Goal: Task Accomplishment & Management: Manage account settings

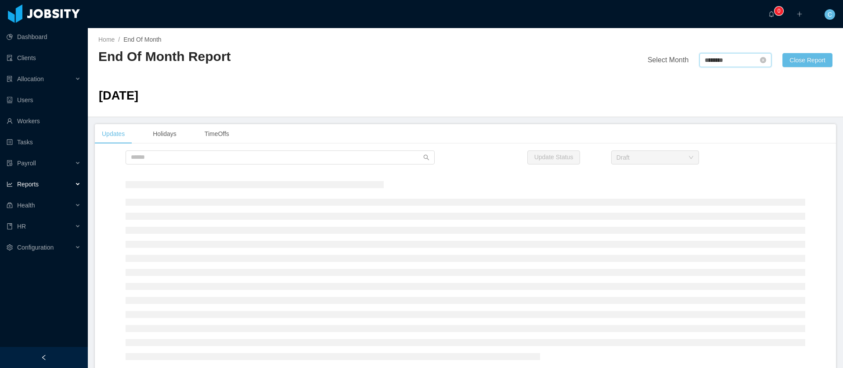
click at [726, 63] on input "********" at bounding box center [735, 60] width 72 height 14
click at [743, 139] on link "Aug" at bounding box center [744, 138] width 18 height 11
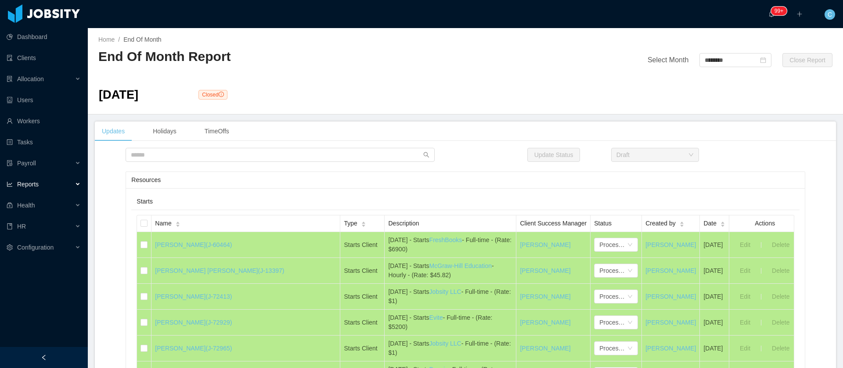
click at [699, 69] on div "Home / End Of Month / End Of Month Report Select Month ******** Close Report Au…" at bounding box center [465, 71] width 755 height 86
click at [699, 61] on input "********" at bounding box center [735, 60] width 72 height 14
click at [702, 138] on link "Jul" at bounding box center [703, 138] width 26 height 11
type input "********"
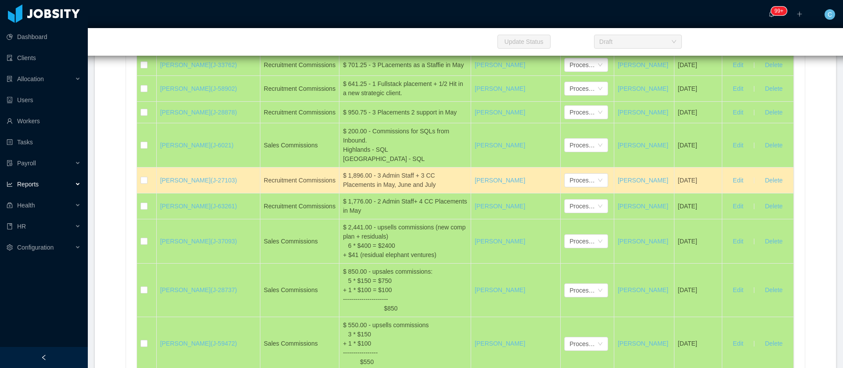
scroll to position [14922, 0]
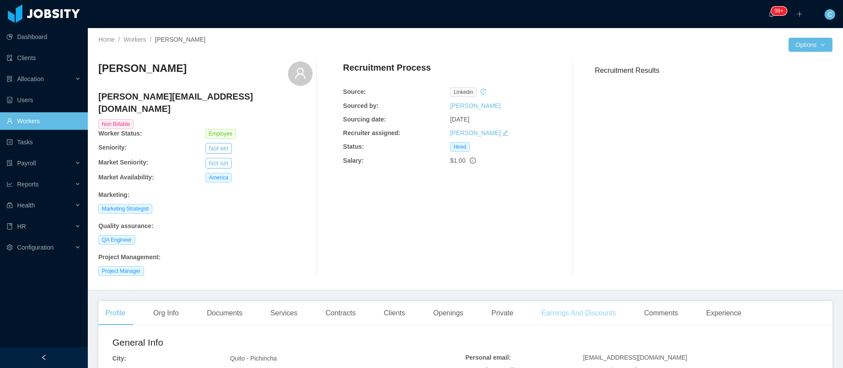
click at [571, 301] on div "Earnings And Discounts" at bounding box center [578, 313] width 89 height 25
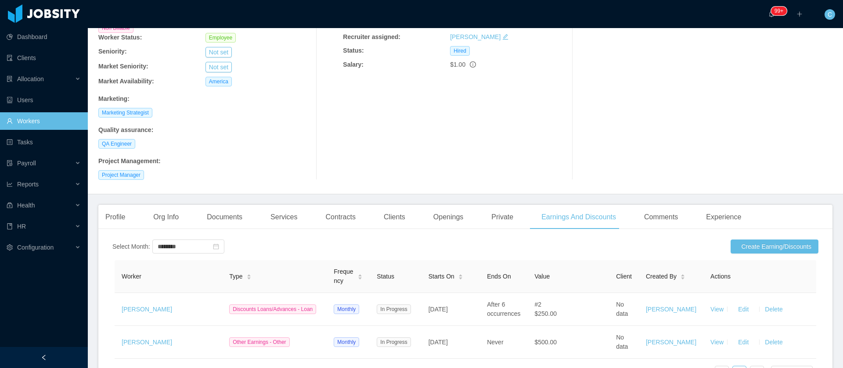
scroll to position [158, 0]
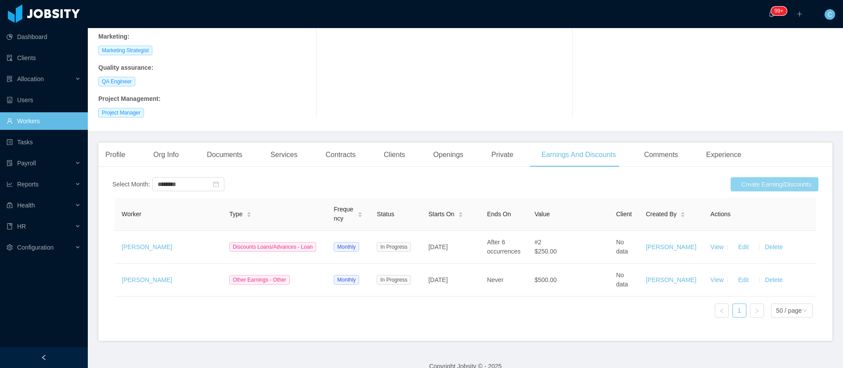
click at [740, 177] on button "Create Earning/Discounts" at bounding box center [774, 184] width 88 height 14
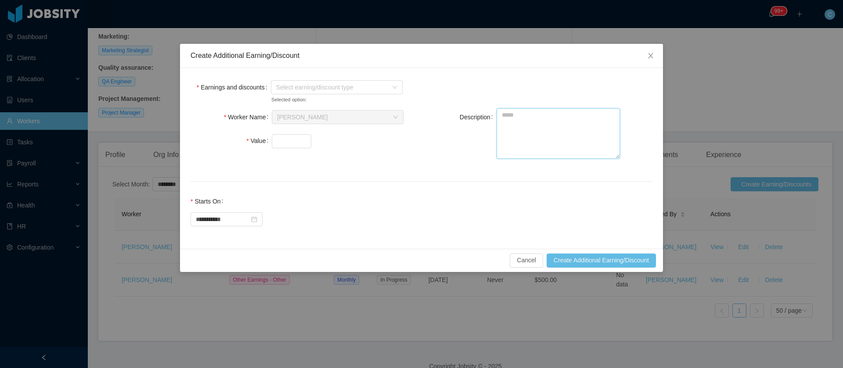
drag, startPoint x: 532, startPoint y: 128, endPoint x: 543, endPoint y: 132, distance: 12.2
click at [533, 129] on textarea "Description" at bounding box center [557, 133] width 123 height 50
paste textarea "**********"
click at [502, 116] on textarea "**********" at bounding box center [557, 133] width 123 height 50
type textarea "**********"
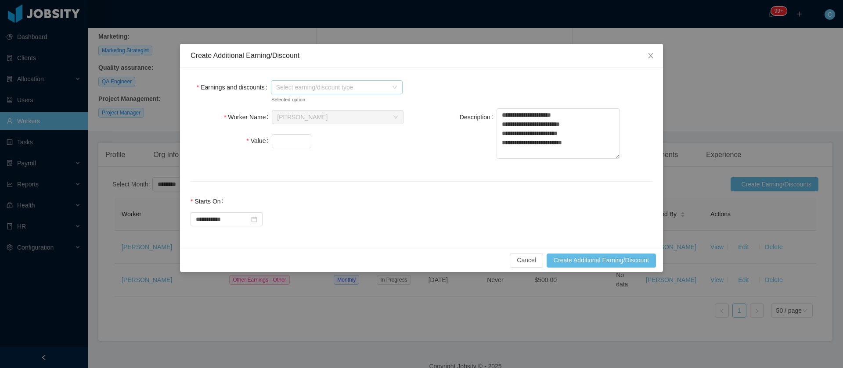
click at [343, 87] on span "Select earning/discount type" at bounding box center [331, 87] width 111 height 9
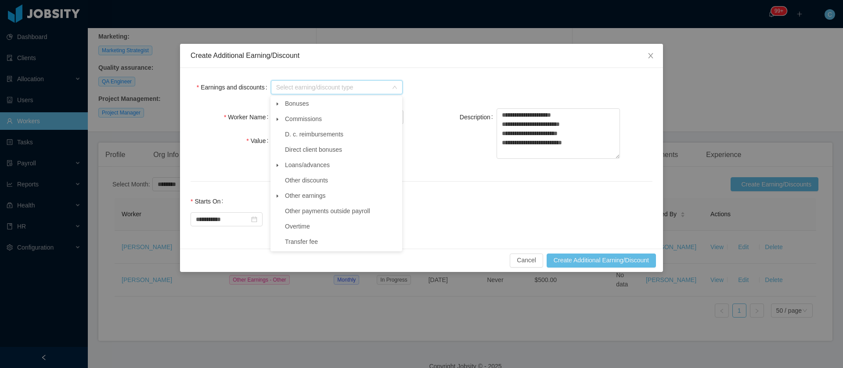
click at [276, 117] on span at bounding box center [277, 119] width 11 height 11
click at [308, 184] on span "Sales" at bounding box center [346, 181] width 110 height 12
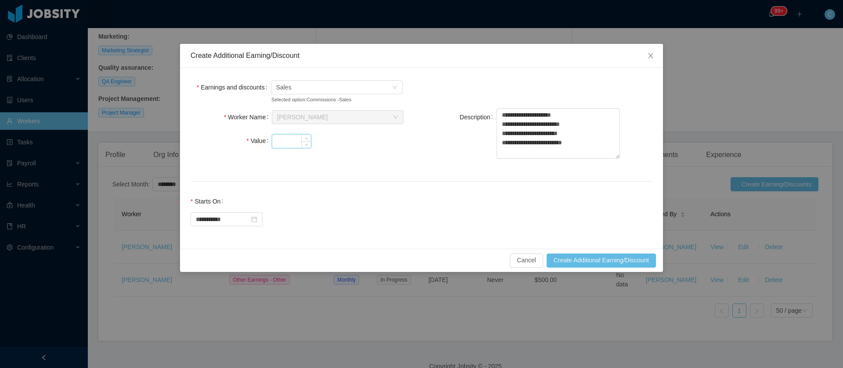
click at [296, 141] on input "Value" at bounding box center [291, 141] width 39 height 13
type input "***"
click at [607, 259] on button "Create Additional Earning/Discount" at bounding box center [600, 261] width 109 height 14
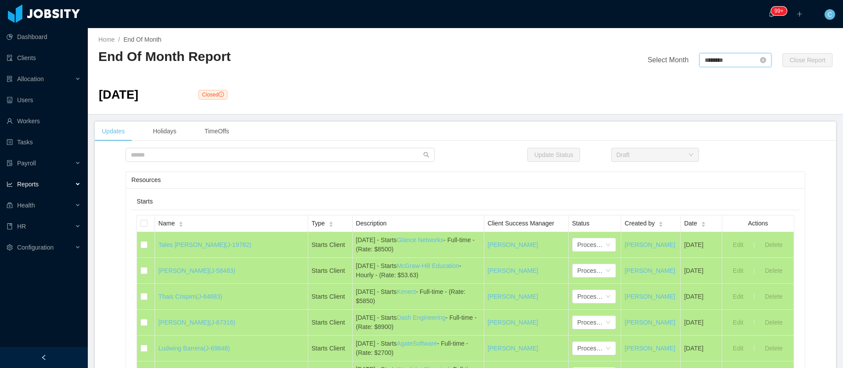
click at [710, 61] on input "********" at bounding box center [735, 60] width 72 height 14
drag, startPoint x: 788, startPoint y: 139, endPoint x: 775, endPoint y: 153, distance: 19.0
click at [788, 139] on link "Sep" at bounding box center [784, 138] width 18 height 11
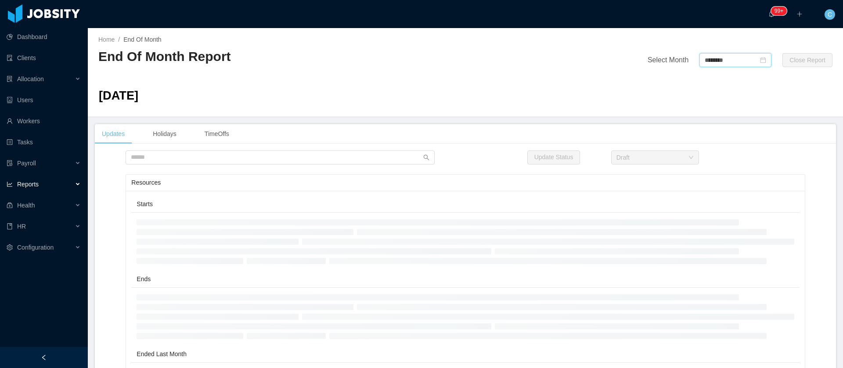
type input "********"
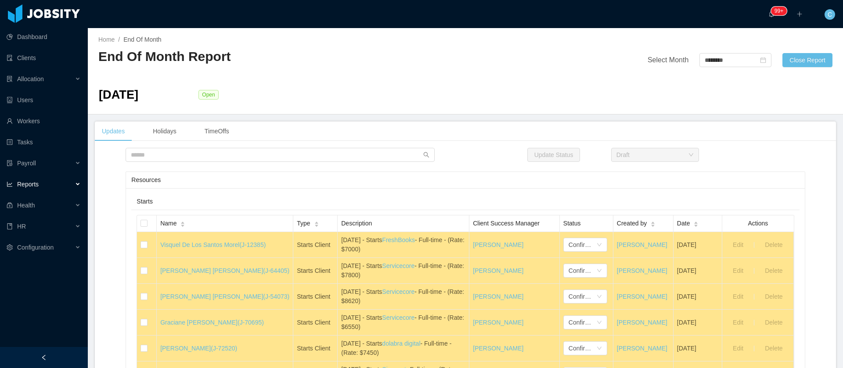
click at [819, 140] on div "Updates Holidays TimeOffs" at bounding box center [465, 132] width 741 height 20
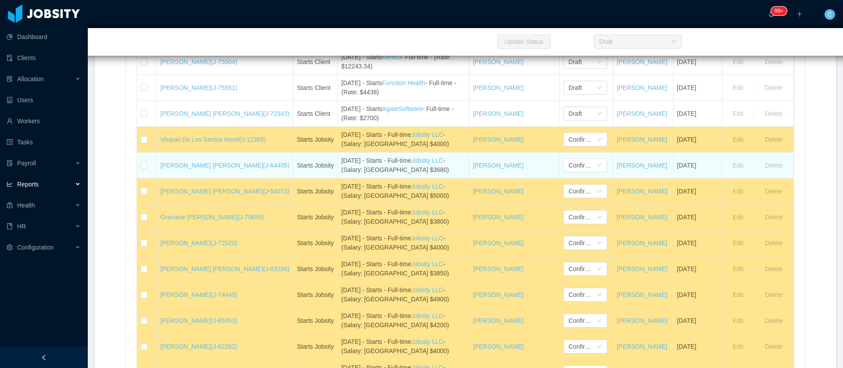
scroll to position [9871, 0]
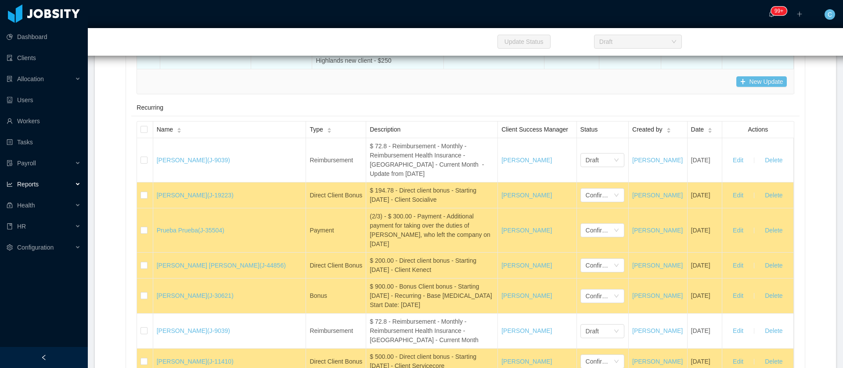
click at [563, 54] on div "Draft" at bounding box center [567, 46] width 28 height 13
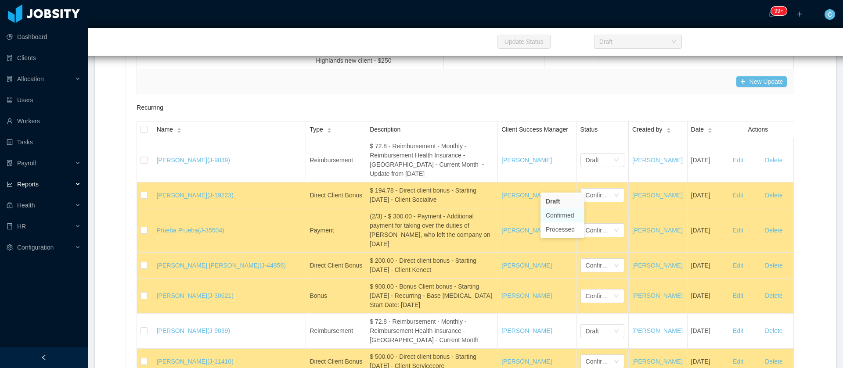
click at [566, 216] on li "Confirmed" at bounding box center [562, 215] width 44 height 14
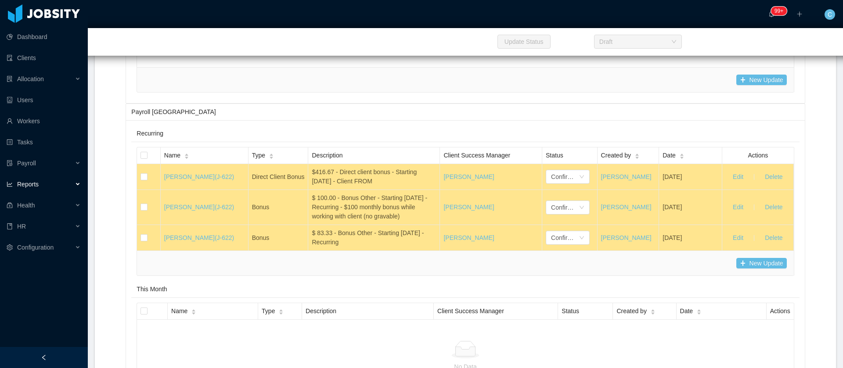
scroll to position [8752, 0]
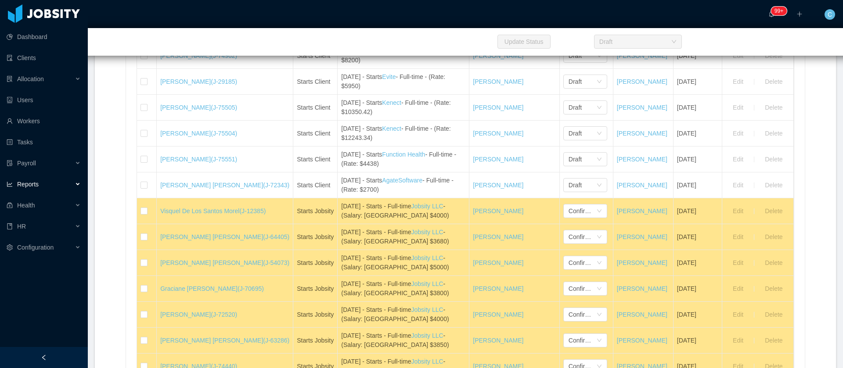
scroll to position [442, 0]
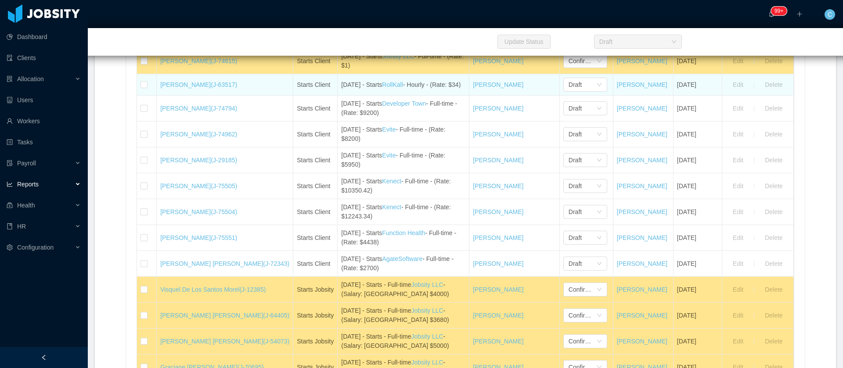
click at [225, 96] on td "[PERSON_NAME] (J-63517)" at bounding box center [225, 85] width 136 height 22
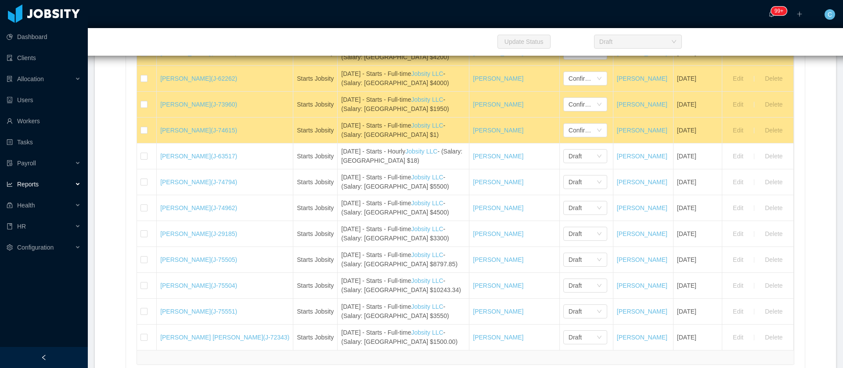
scroll to position [903, 0]
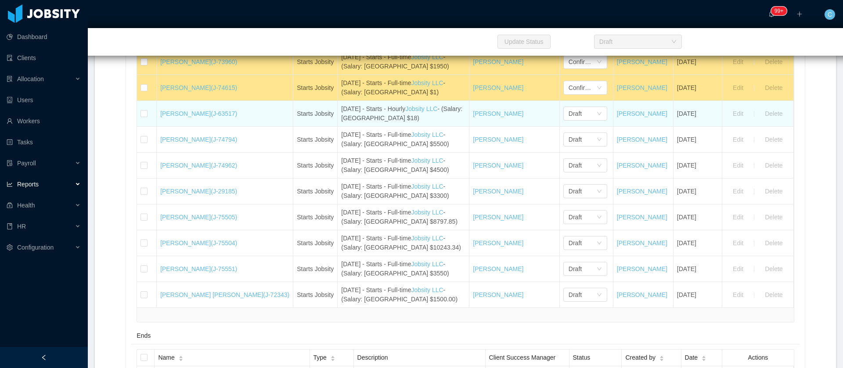
click at [159, 125] on td "Arthur Henrique Mendes (J-63517)" at bounding box center [225, 114] width 136 height 26
click at [162, 125] on td "Arthur Henrique Mendes (J-63517)" at bounding box center [225, 114] width 136 height 26
click at [157, 126] on td "Arthur Henrique Mendes (J-63517)" at bounding box center [225, 114] width 136 height 26
drag, startPoint x: 171, startPoint y: 198, endPoint x: 156, endPoint y: 119, distance: 80.4
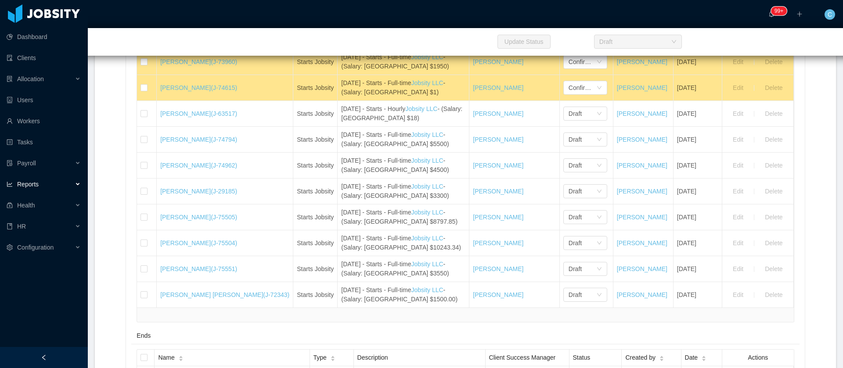
copy tbody "Arthur Henrique Mendes (J-63517) Starts Jobsity September 12th - Starts - Hourl…"
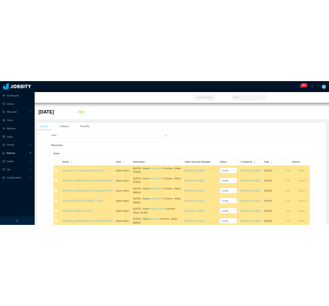
scroll to position [345, 0]
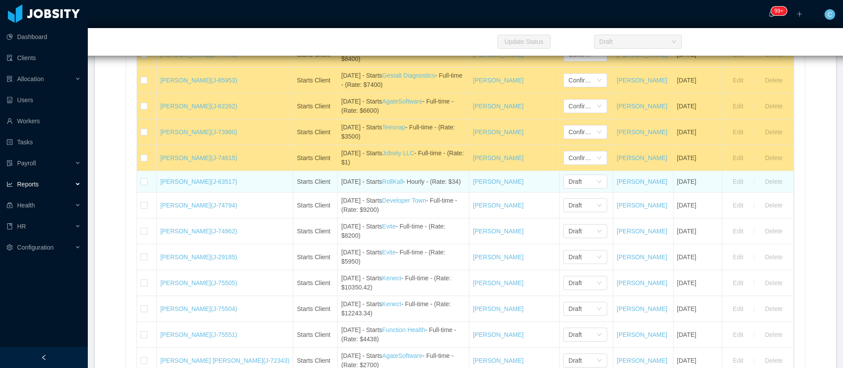
drag, startPoint x: 162, startPoint y: 190, endPoint x: 227, endPoint y: 192, distance: 65.9
click at [227, 192] on td "Arthur Henrique Mendes (J-63517)" at bounding box center [225, 182] width 136 height 22
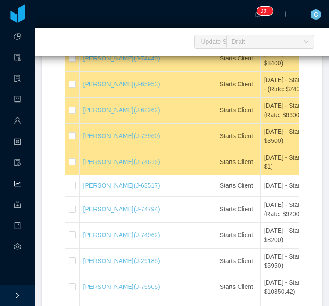
scroll to position [342, 0]
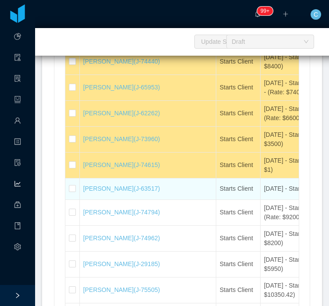
drag, startPoint x: 101, startPoint y: 240, endPoint x: 146, endPoint y: 234, distance: 45.1
click at [101, 200] on td "Arthur Henrique Mendes (J-63517)" at bounding box center [148, 190] width 136 height 22
drag, startPoint x: 189, startPoint y: 229, endPoint x: 78, endPoint y: 229, distance: 110.6
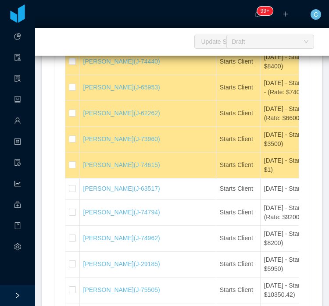
copy tr "Arthur Henrique Mendes (J-63517)"
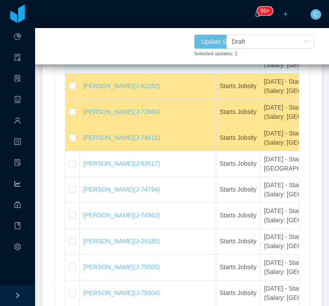
scroll to position [869, 0]
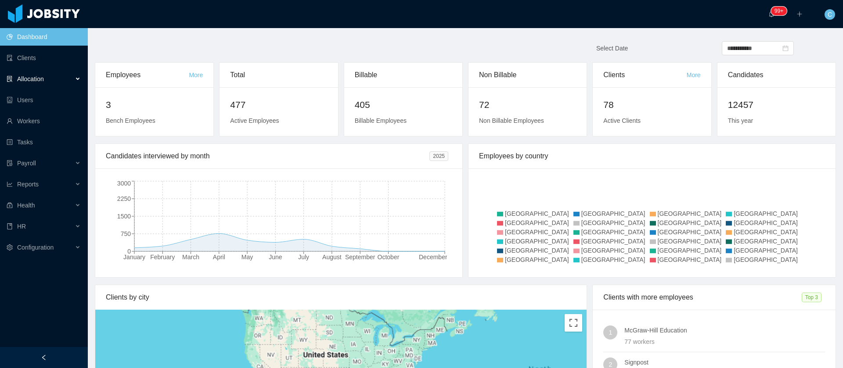
click at [66, 80] on div "Allocation" at bounding box center [44, 79] width 88 height 18
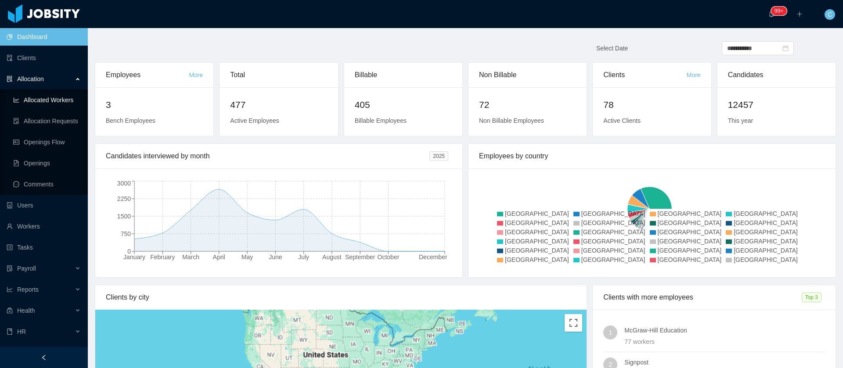
click at [60, 101] on link "Allocated Workers" at bounding box center [47, 100] width 68 height 18
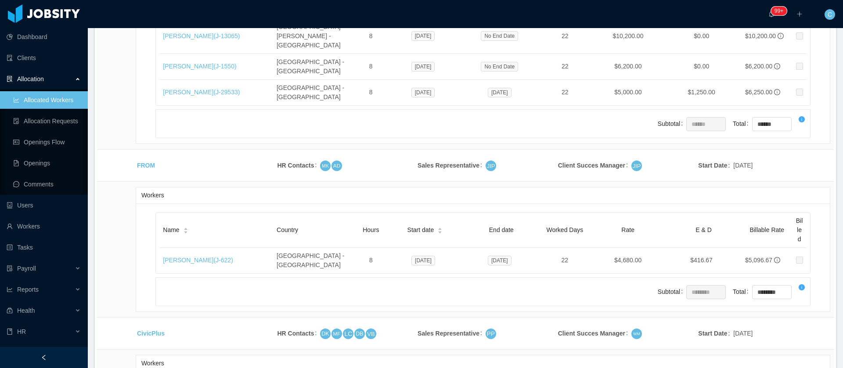
scroll to position [14738, 0]
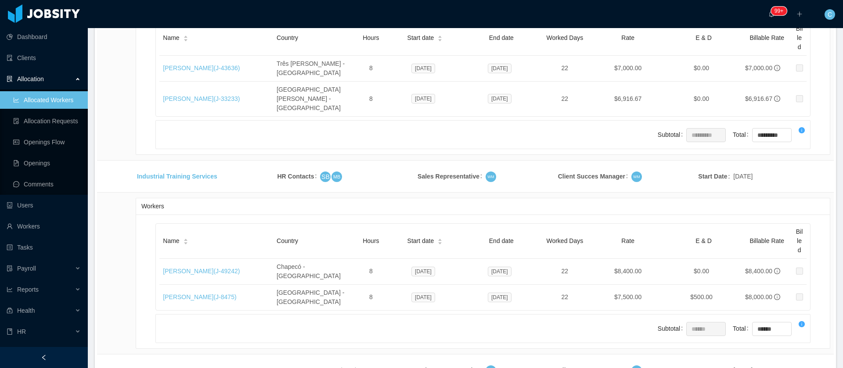
click at [790, 304] on li "500 / page" at bounding box center [799, 303] width 40 height 14
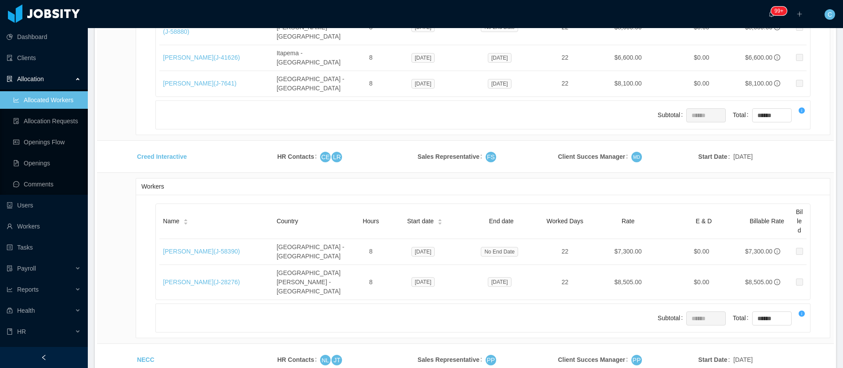
scroll to position [14738, 0]
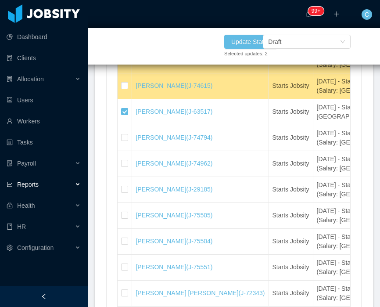
scroll to position [919, 0]
click at [280, 40] on div "Draft" at bounding box center [274, 41] width 13 height 13
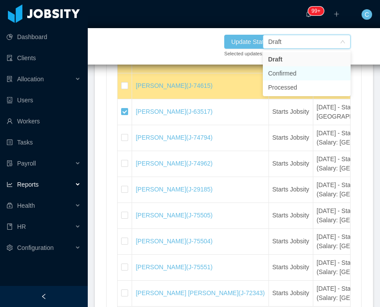
click at [303, 75] on li "Confirmed" at bounding box center [307, 73] width 88 height 14
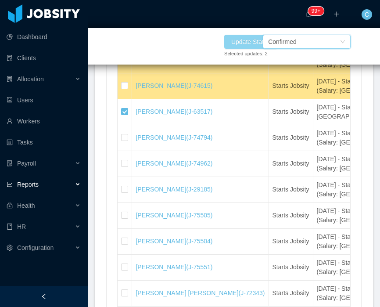
click at [252, 39] on button "Update Status" at bounding box center [250, 42] width 53 height 14
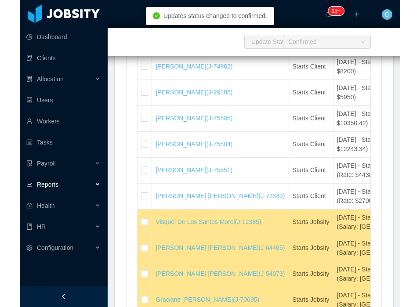
scroll to position [509, 0]
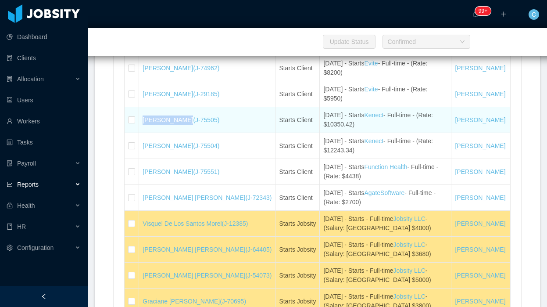
drag, startPoint x: 143, startPoint y: 158, endPoint x: 183, endPoint y: 160, distance: 40.5
click at [183, 133] on td "Mark Ambrocio (J-75505)" at bounding box center [207, 120] width 136 height 26
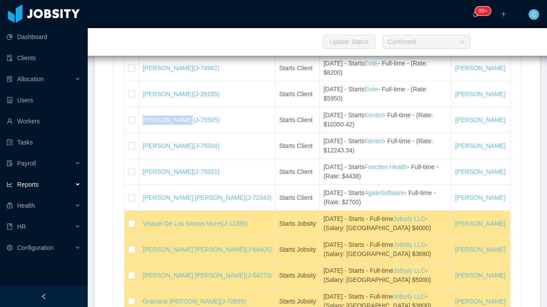
copy link "[PERSON_NAME]"
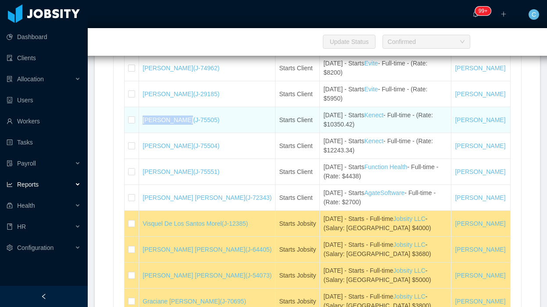
click at [242, 133] on td "Mark Ambrocio (J-75505)" at bounding box center [207, 120] width 136 height 26
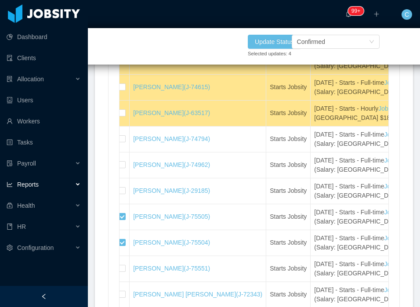
scroll to position [842, 0]
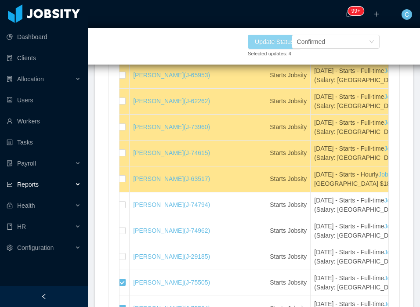
click at [283, 44] on button "Update Status" at bounding box center [274, 42] width 53 height 14
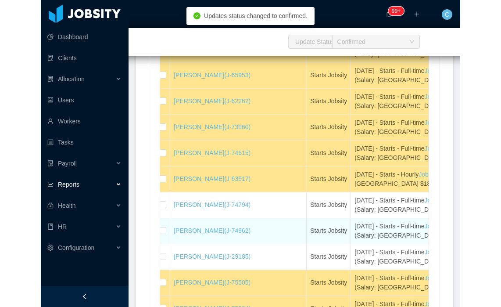
scroll to position [447, 0]
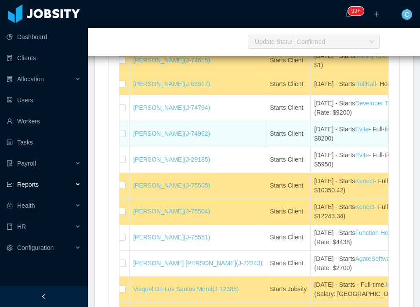
drag, startPoint x: 132, startPoint y: 169, endPoint x: 172, endPoint y: 172, distance: 40.0
click at [172, 147] on td "Edwin Poueriet (J-74962)" at bounding box center [197, 134] width 136 height 26
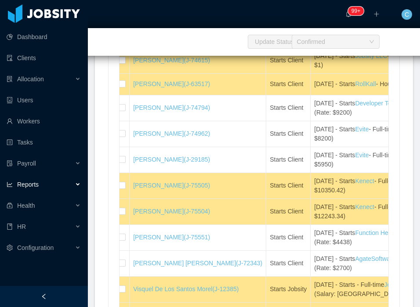
copy link "Edwin Poueriet"
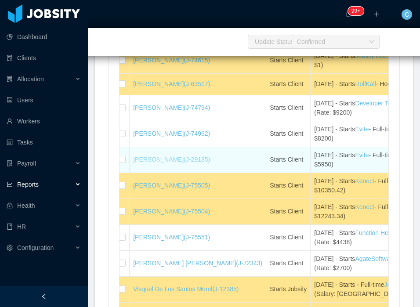
drag, startPoint x: 128, startPoint y: 194, endPoint x: 176, endPoint y: 193, distance: 48.7
click at [176, 173] on tr "Antonia Castells (J-29185) Starts Client September 30th - Starts Evite - Full-t…" at bounding box center [420, 160] width 611 height 26
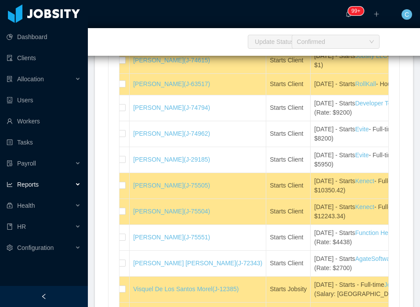
copy tr "[PERSON_NAME]"
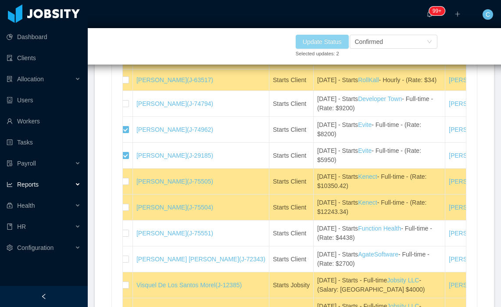
click at [330, 41] on button "Update Status" at bounding box center [322, 42] width 53 height 14
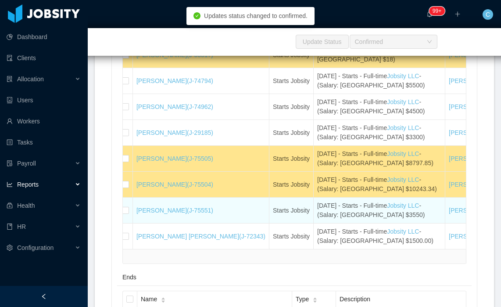
scroll to position [974, 0]
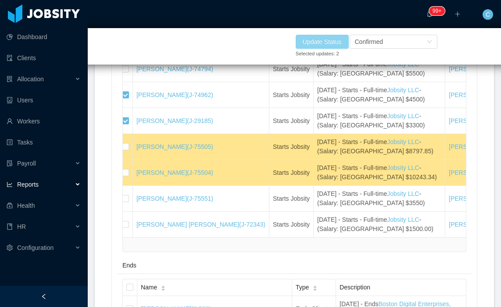
click at [310, 43] on button "Update Status" at bounding box center [322, 42] width 53 height 14
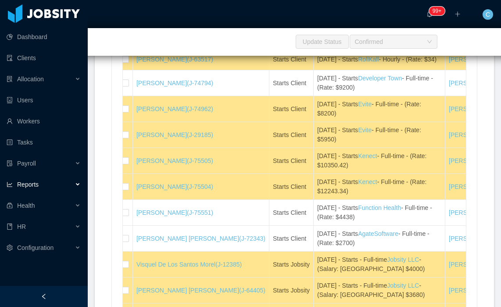
scroll to position [447, 0]
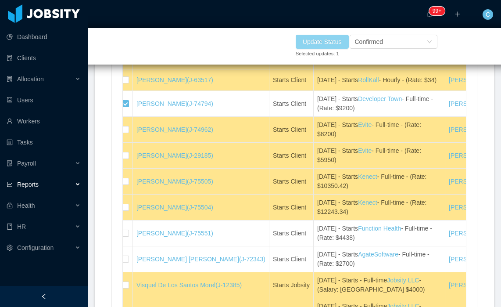
click at [314, 43] on button "Update Status" at bounding box center [322, 42] width 53 height 14
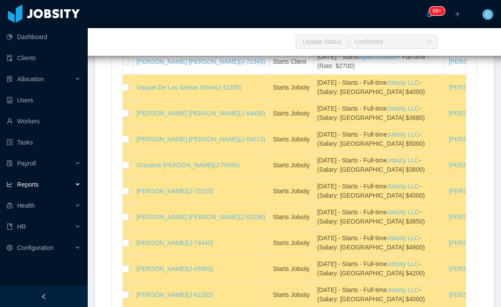
scroll to position [908, 0]
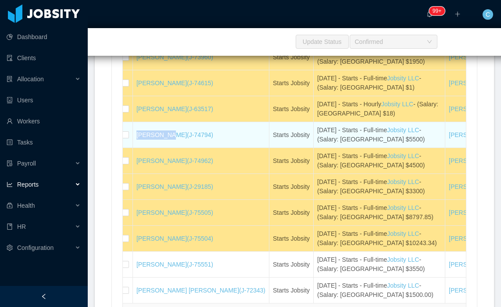
drag, startPoint x: 130, startPoint y: 176, endPoint x: 167, endPoint y: 175, distance: 36.5
click at [166, 148] on tr "Julio Lemes (J-74794) Starts Jobsity September 15th - Starts - Full-time Jobsit…" at bounding box center [424, 135] width 611 height 26
click at [168, 148] on td "Julio Lemes (J-74794)" at bounding box center [201, 135] width 136 height 26
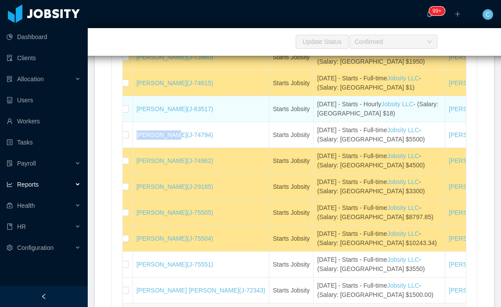
copy tr "[PERSON_NAME]"
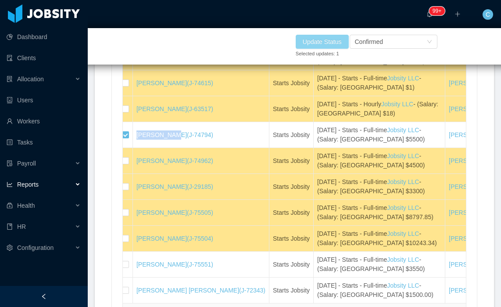
click at [328, 40] on button "Update Status" at bounding box center [322, 42] width 53 height 14
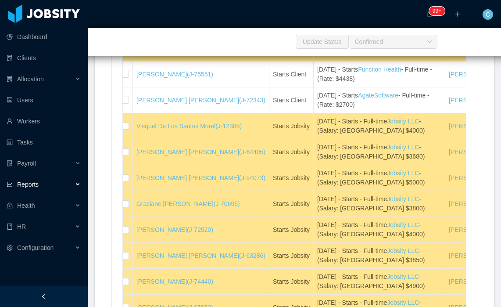
scroll to position [579, 0]
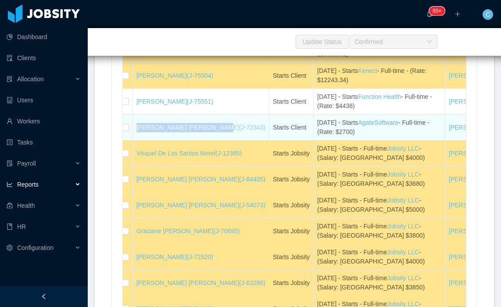
drag, startPoint x: 182, startPoint y: 167, endPoint x: 207, endPoint y: 162, distance: 25.5
click at [207, 140] on td "Francisco Escobar Fuentes (J-72343)" at bounding box center [201, 128] width 136 height 26
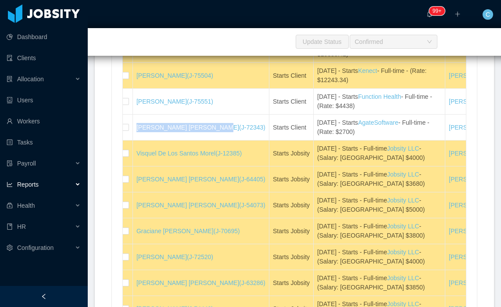
copy link "[PERSON_NAME] [PERSON_NAME]"
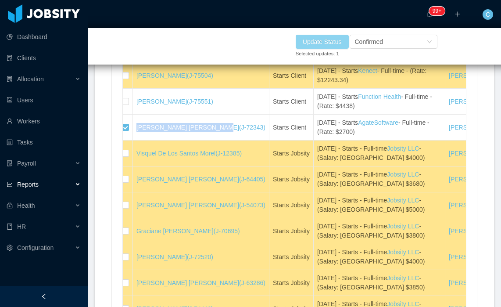
click at [324, 39] on button "Update Status" at bounding box center [322, 42] width 53 height 14
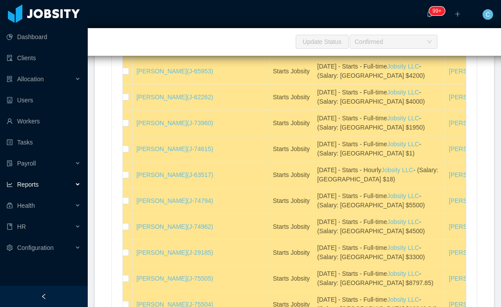
scroll to position [1106, 0]
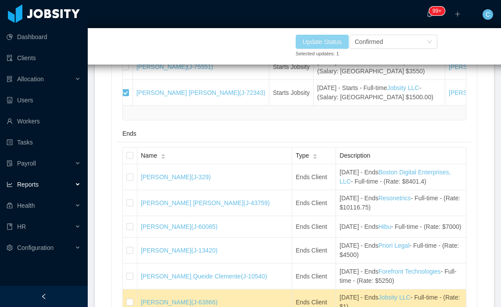
click at [305, 45] on button "Update Status" at bounding box center [322, 42] width 53 height 14
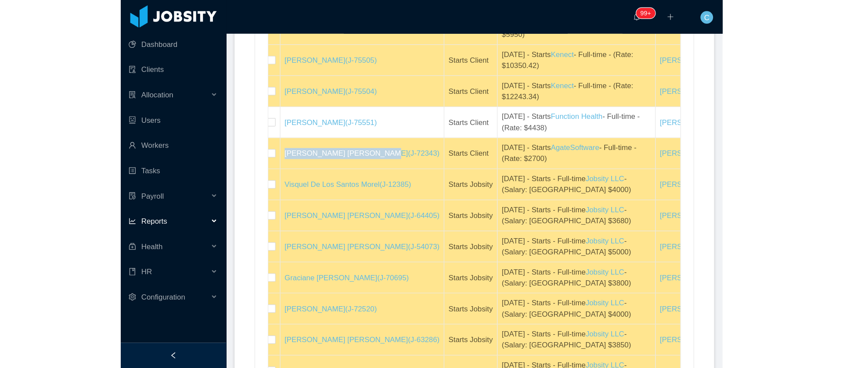
scroll to position [0, 0]
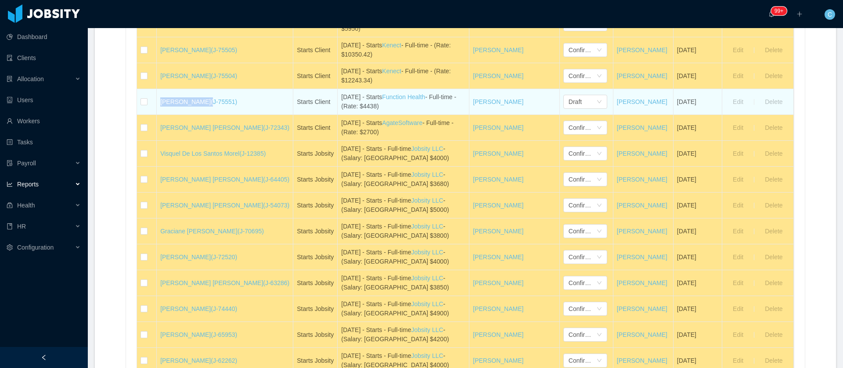
drag, startPoint x: 235, startPoint y: 113, endPoint x: 210, endPoint y: 112, distance: 25.5
click at [210, 112] on td "Manuela Gargiulo (J-75551)" at bounding box center [225, 102] width 136 height 26
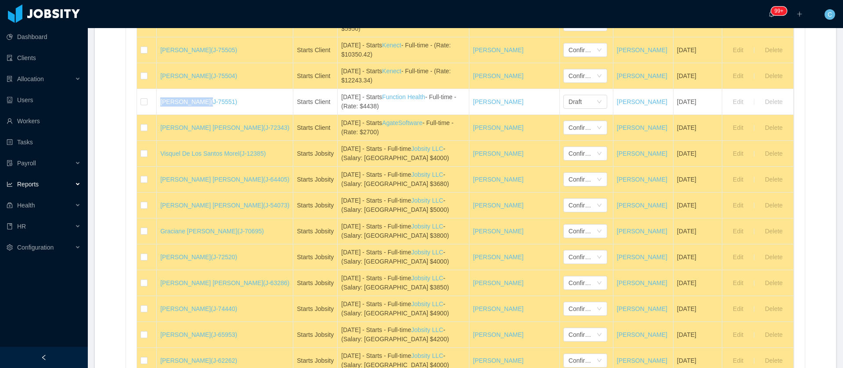
copy link "[PERSON_NAME]"
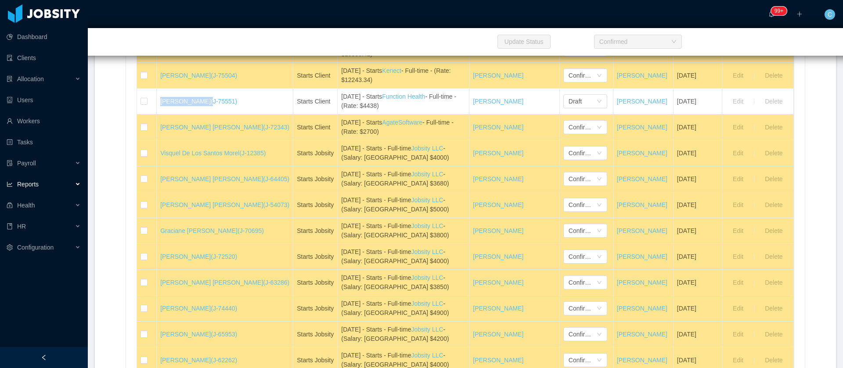
scroll to position [842, 0]
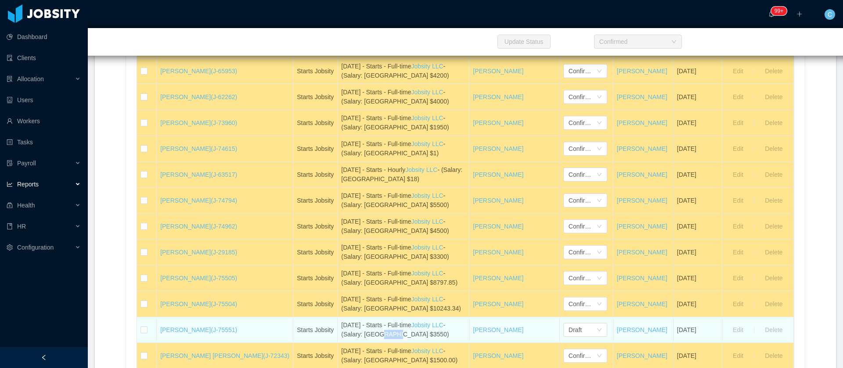
drag, startPoint x: 374, startPoint y: 341, endPoint x: 390, endPoint y: 339, distance: 15.5
click at [330, 306] on div "September 16th - Starts - Full-time Jobsity LLC - (Salary: USA $3550)" at bounding box center [403, 330] width 124 height 18
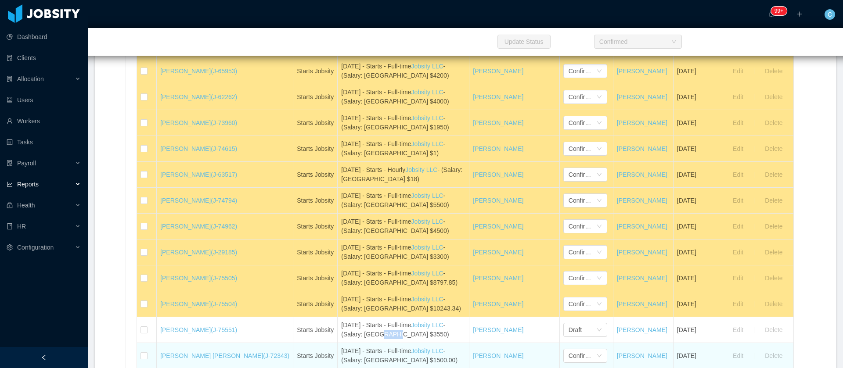
copy div "$3550"
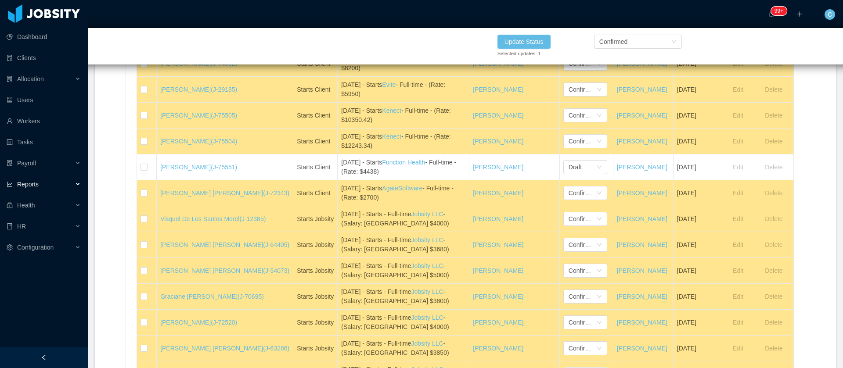
scroll to position [447, 0]
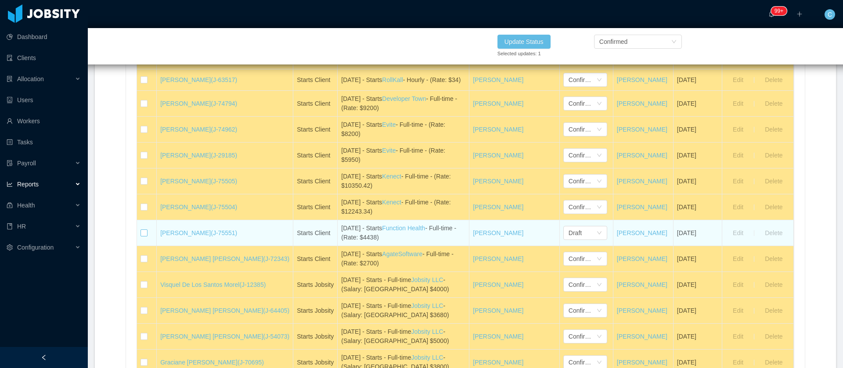
click at [140, 239] on td at bounding box center [147, 233] width 20 height 26
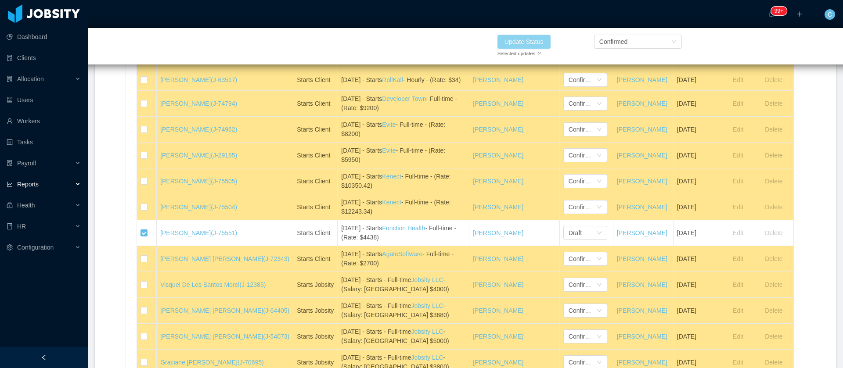
click at [330, 43] on button "Update Status" at bounding box center [523, 42] width 53 height 14
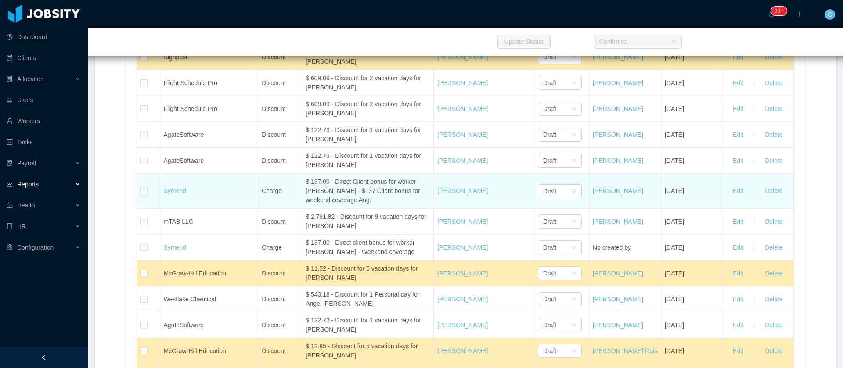
scroll to position [4872, 0]
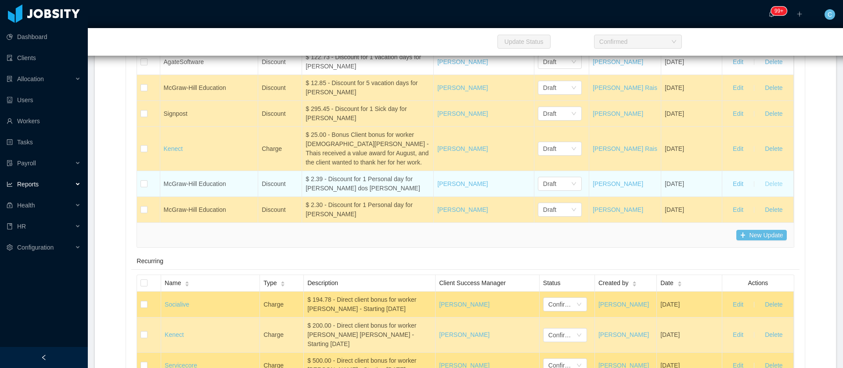
click at [330, 191] on button "Delete" at bounding box center [774, 184] width 32 height 14
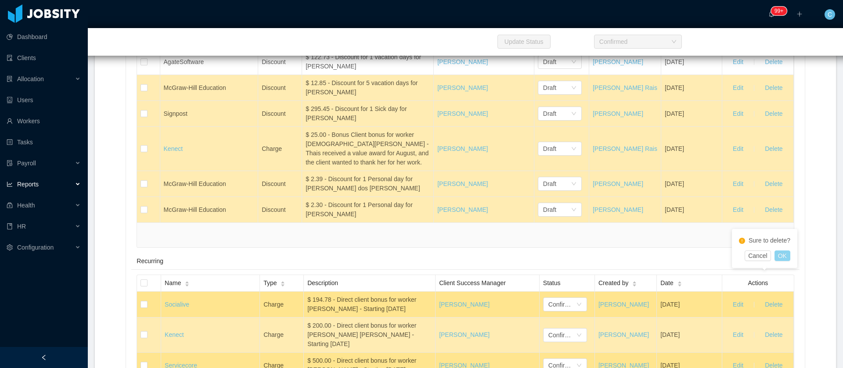
click at [330, 257] on button "OK" at bounding box center [782, 256] width 16 height 11
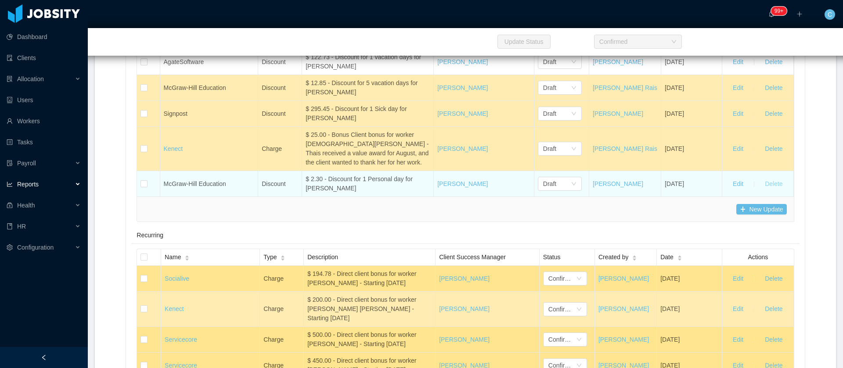
click at [330, 191] on button "Delete" at bounding box center [774, 184] width 32 height 14
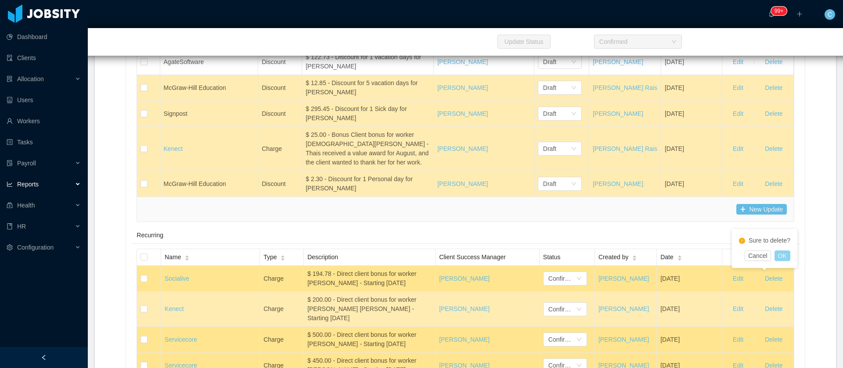
click at [330, 259] on button "OK" at bounding box center [782, 256] width 16 height 11
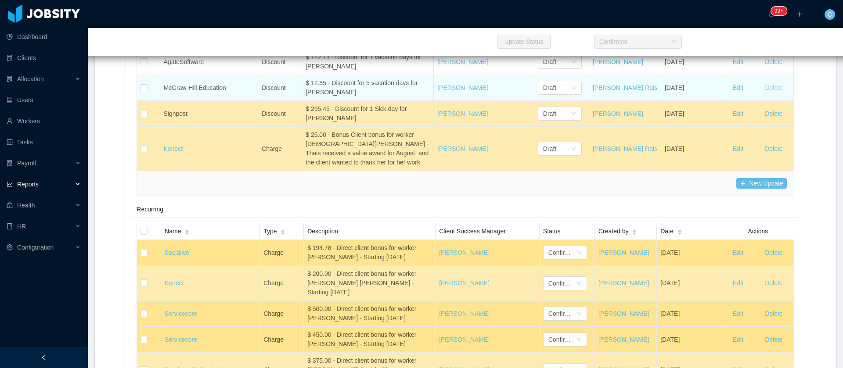
click at [330, 95] on button "Delete" at bounding box center [774, 88] width 32 height 14
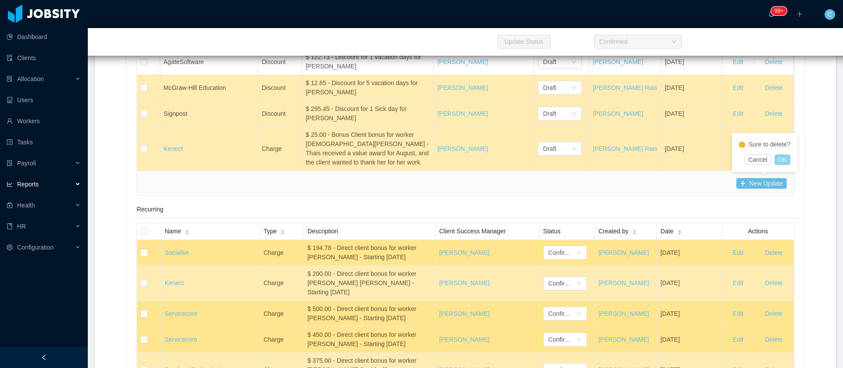
click at [330, 161] on button "OK" at bounding box center [782, 159] width 16 height 11
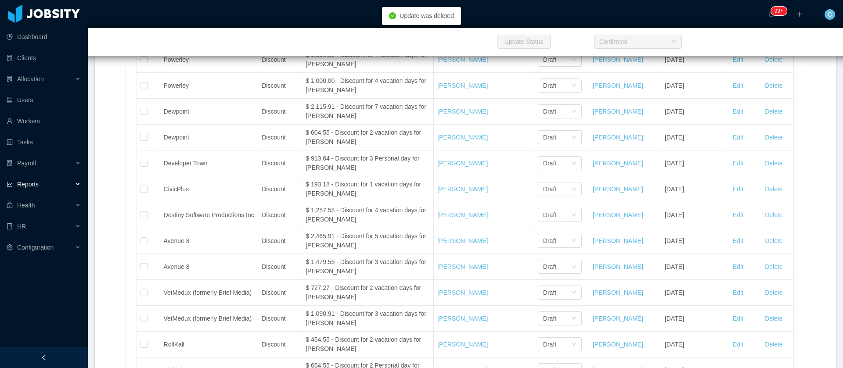
scroll to position [3884, 0]
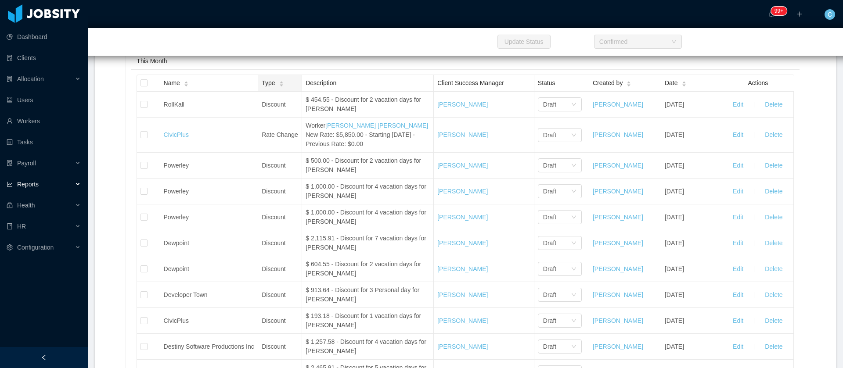
click at [274, 88] on div "Type" at bounding box center [273, 83] width 22 height 9
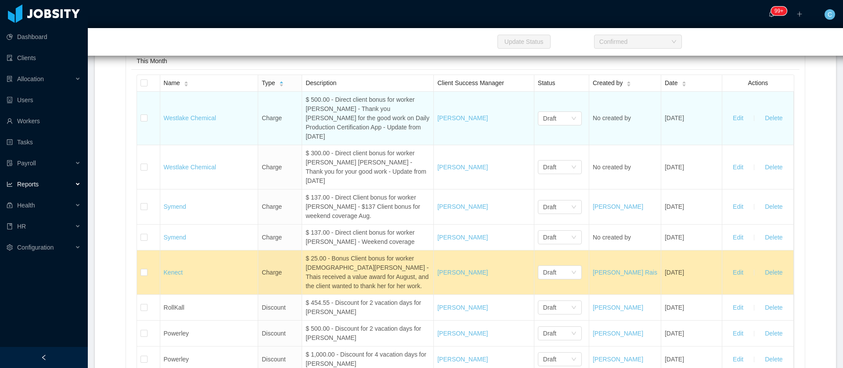
scroll to position [3950, 0]
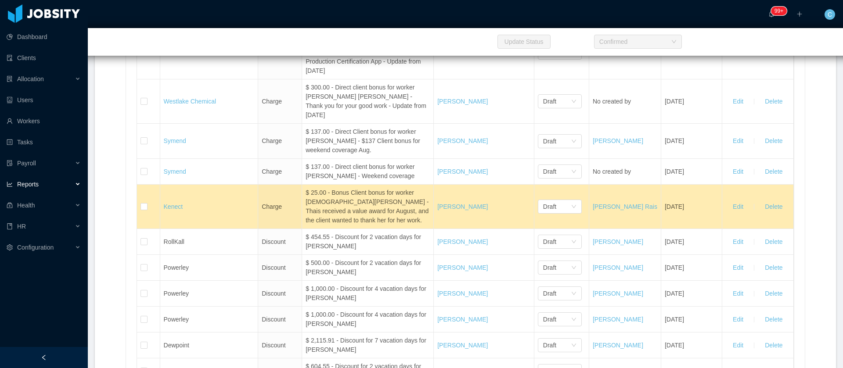
click at [172, 22] on span "Name" at bounding box center [172, 17] width 16 height 9
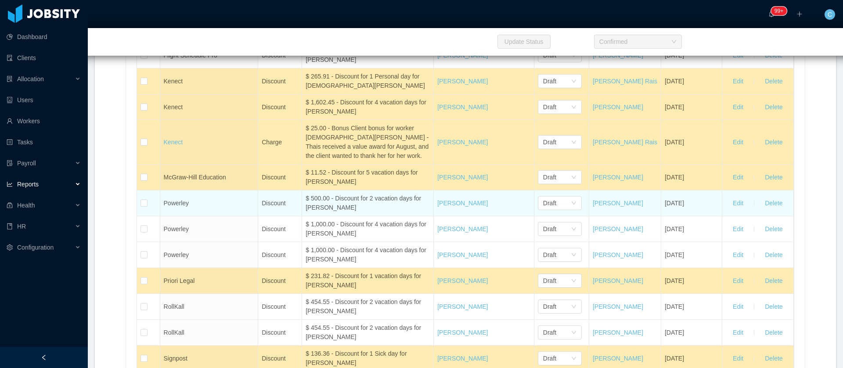
scroll to position [4345, 0]
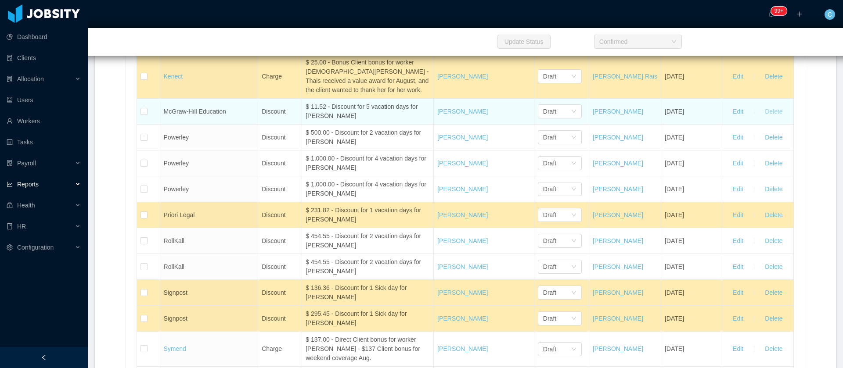
click at [330, 119] on button "Delete" at bounding box center [774, 111] width 32 height 14
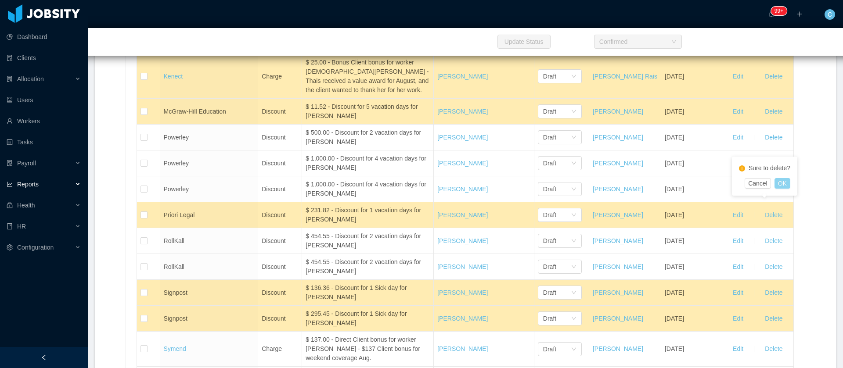
click at [330, 183] on button "OK" at bounding box center [782, 183] width 16 height 11
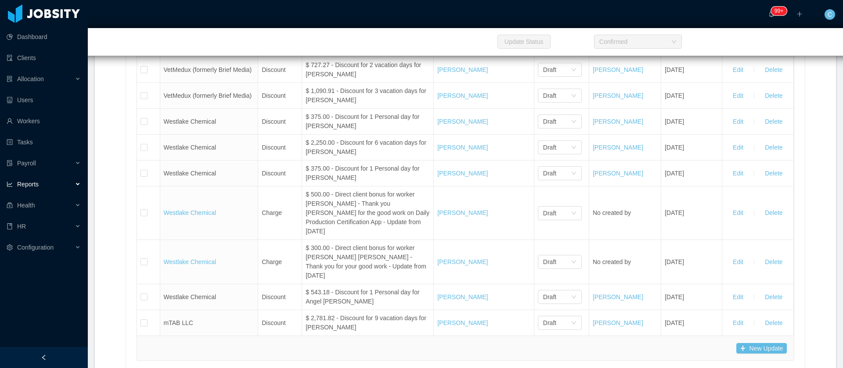
scroll to position [4543, 0]
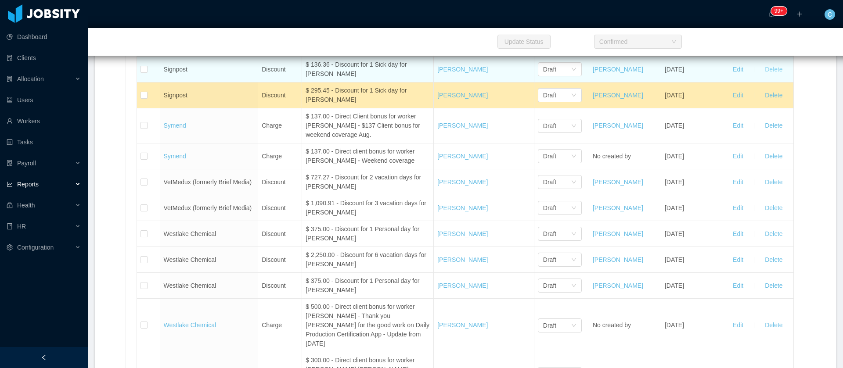
click at [330, 76] on button "Delete" at bounding box center [774, 69] width 32 height 14
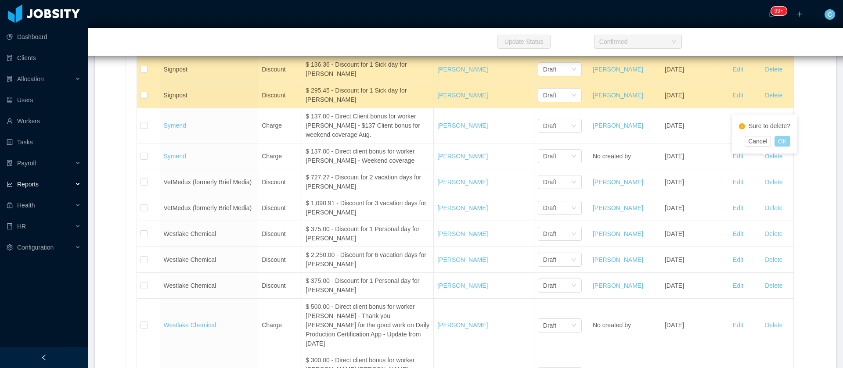
click at [330, 145] on button "OK" at bounding box center [782, 141] width 16 height 11
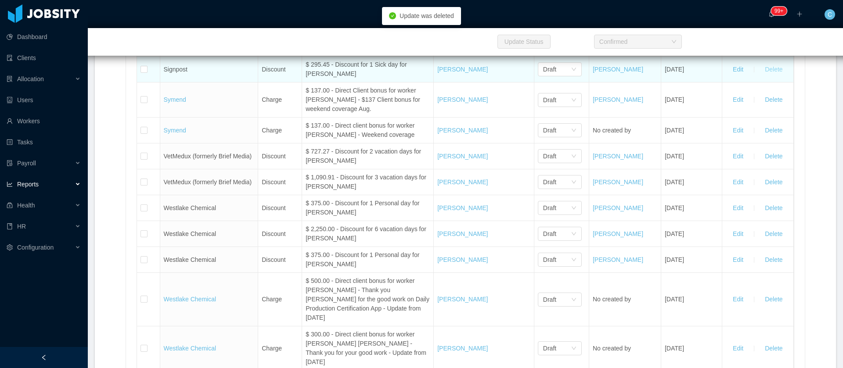
click at [330, 76] on button "Delete" at bounding box center [774, 69] width 32 height 14
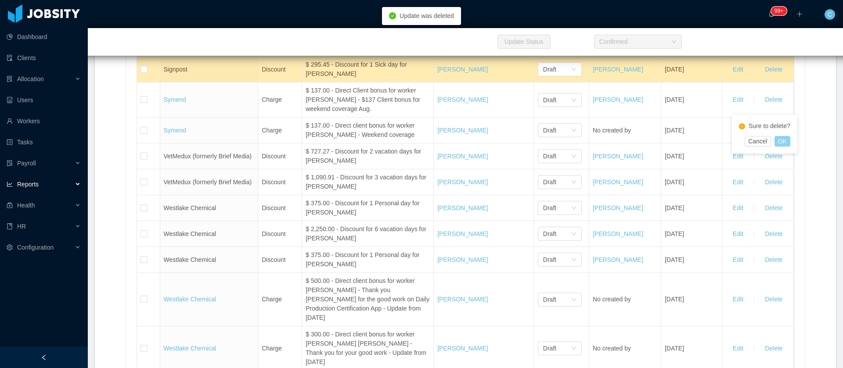
click at [330, 142] on button "OK" at bounding box center [782, 141] width 16 height 11
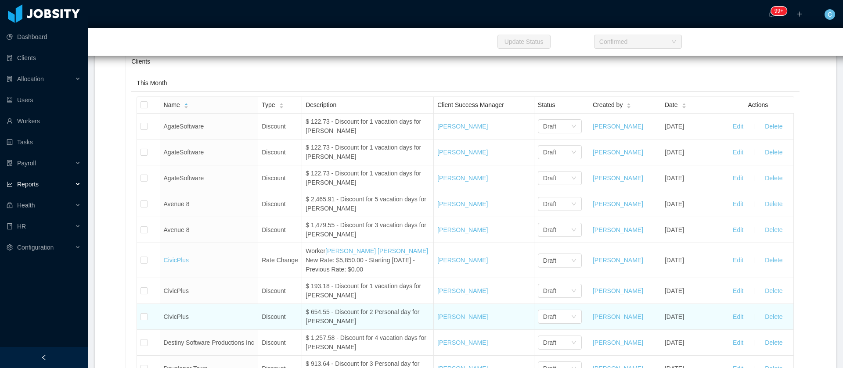
scroll to position [3818, 0]
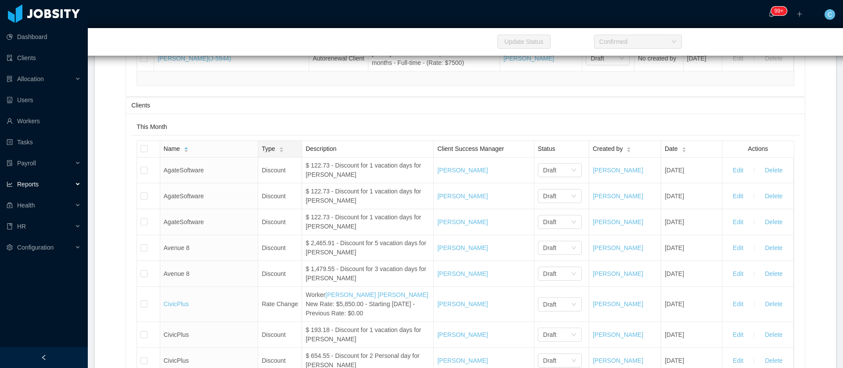
click at [276, 154] on div "Type" at bounding box center [273, 148] width 22 height 9
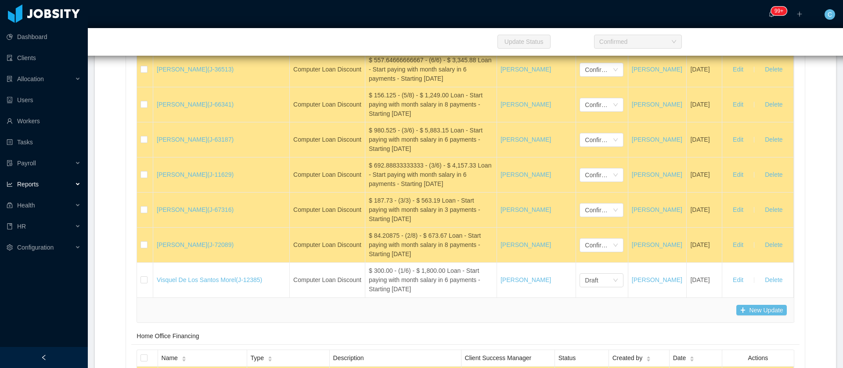
scroll to position [15447, 0]
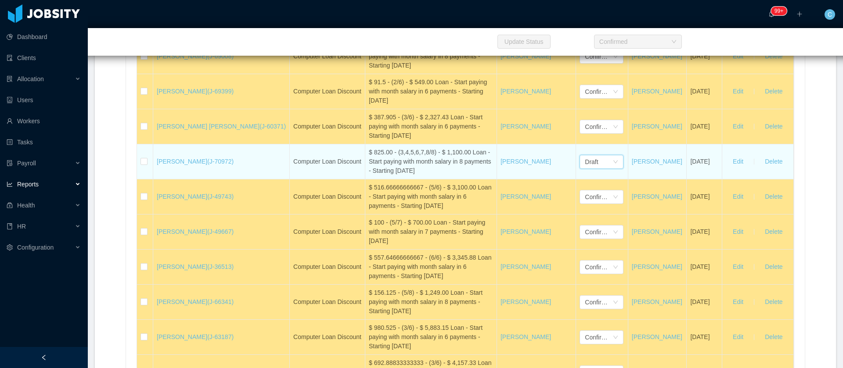
click at [330, 169] on div "Draft" at bounding box center [591, 161] width 13 height 13
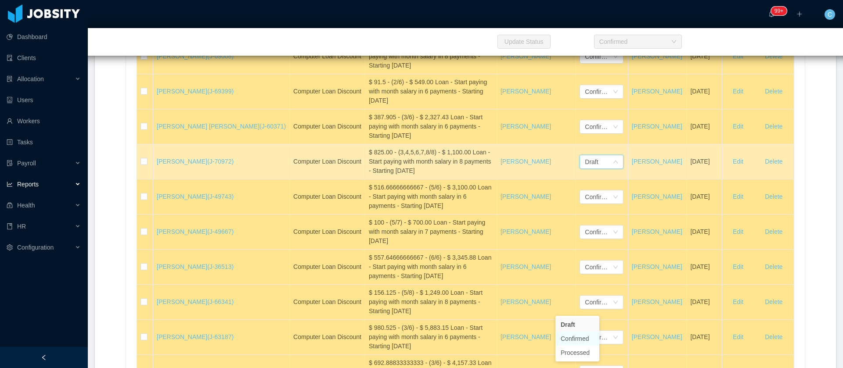
click at [330, 306] on li "Confirmed" at bounding box center [577, 339] width 44 height 14
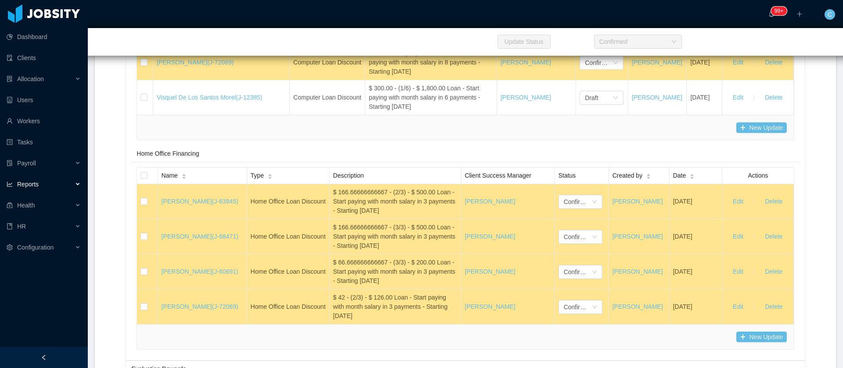
scroll to position [15842, 0]
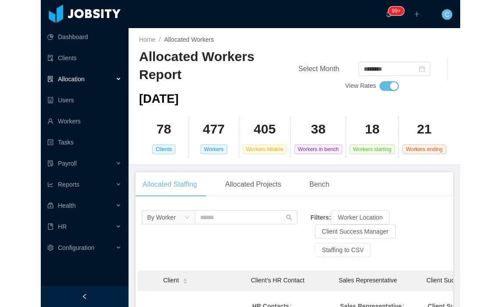
scroll to position [15115, 0]
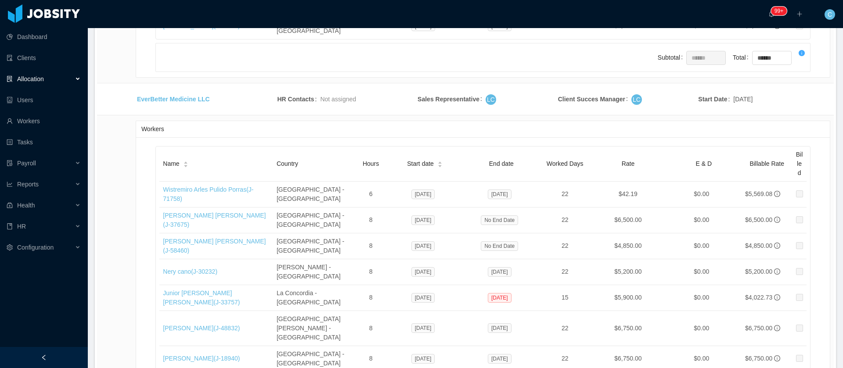
scroll to position [16477, 0]
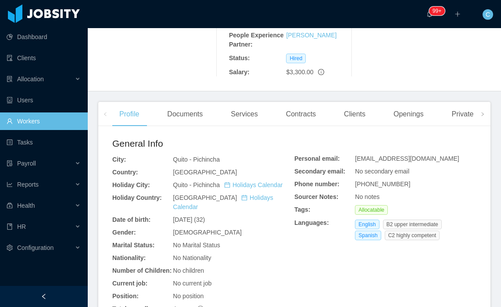
scroll to position [198, 0]
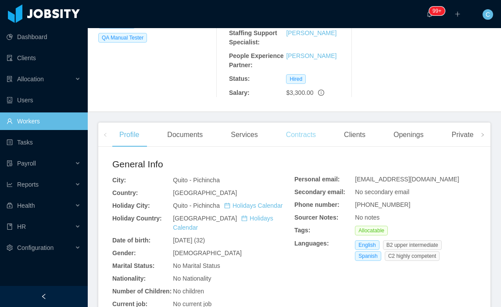
click at [288, 122] on div "Contracts" at bounding box center [301, 134] width 44 height 25
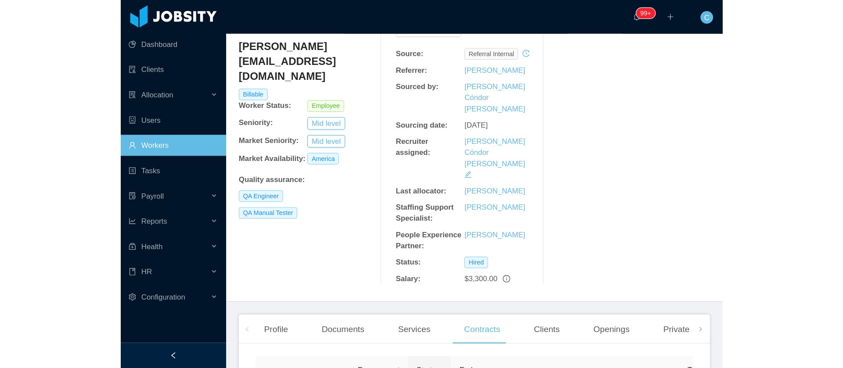
scroll to position [50, 0]
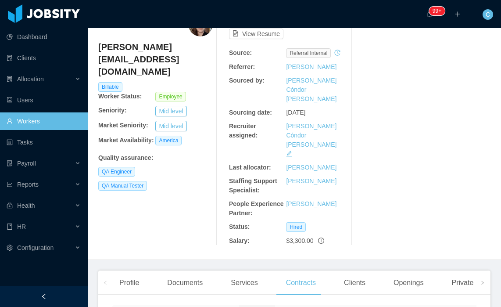
click at [375, 86] on div "Recruitment Results" at bounding box center [425, 128] width 131 height 233
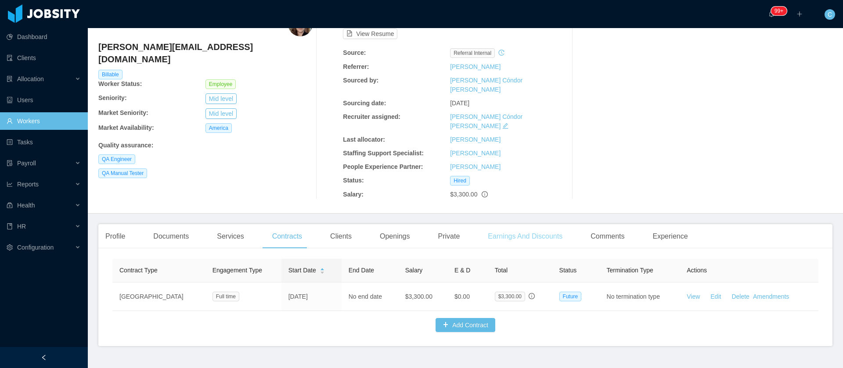
click at [501, 224] on div "Earnings And Discounts" at bounding box center [525, 236] width 89 height 25
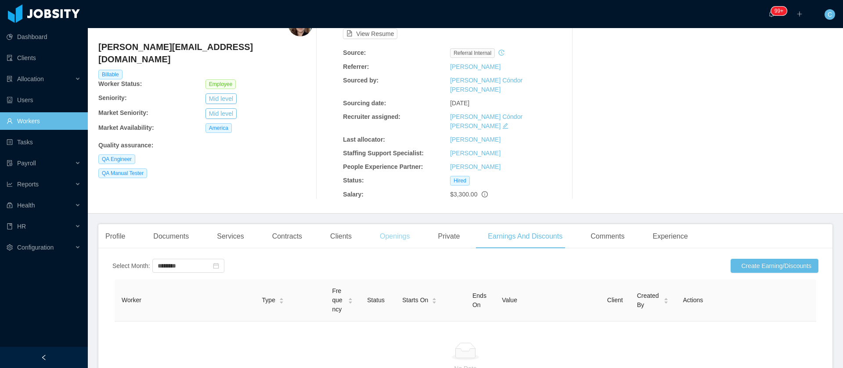
click at [380, 224] on div "Openings" at bounding box center [395, 236] width 44 height 25
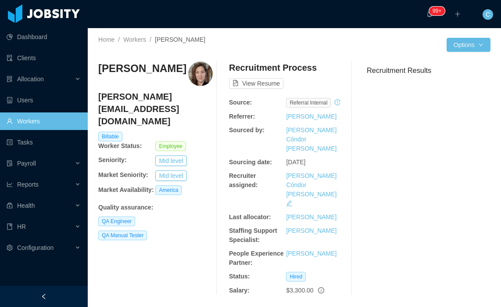
click at [192, 99] on h4 "[PERSON_NAME][EMAIL_ADDRESS][DOMAIN_NAME]" at bounding box center [155, 108] width 115 height 37
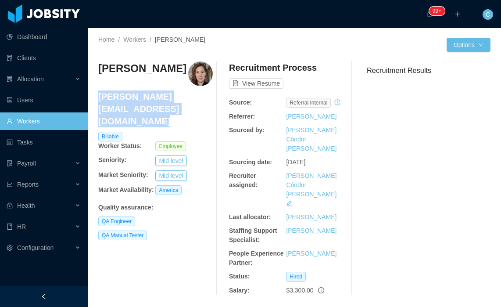
click at [192, 99] on h4 "[PERSON_NAME][EMAIL_ADDRESS][DOMAIN_NAME]" at bounding box center [155, 108] width 115 height 37
copy h4 "[PERSON_NAME][EMAIL_ADDRESS][DOMAIN_NAME]"
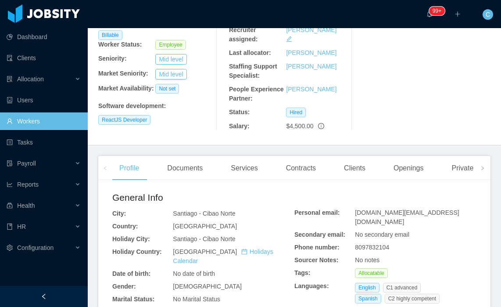
scroll to position [198, 0]
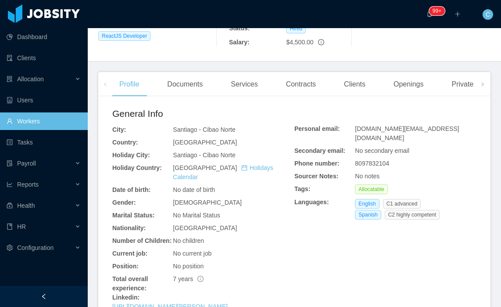
drag, startPoint x: 290, startPoint y: 82, endPoint x: 300, endPoint y: 82, distance: 9.7
click at [290, 82] on div "Contracts" at bounding box center [301, 84] width 44 height 25
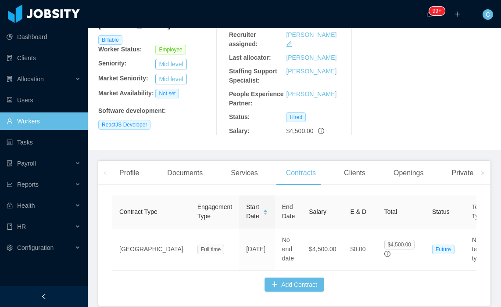
scroll to position [149, 0]
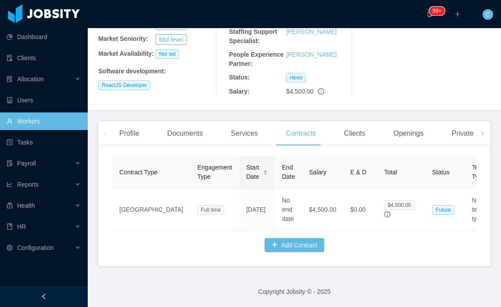
click at [407, 123] on div "Openings" at bounding box center [409, 133] width 44 height 25
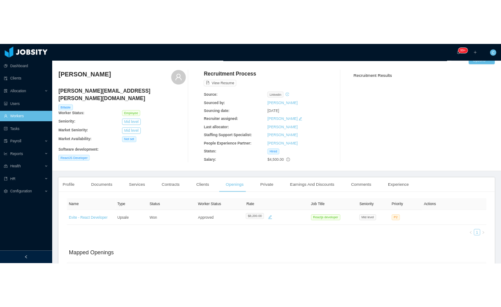
scroll to position [15, 0]
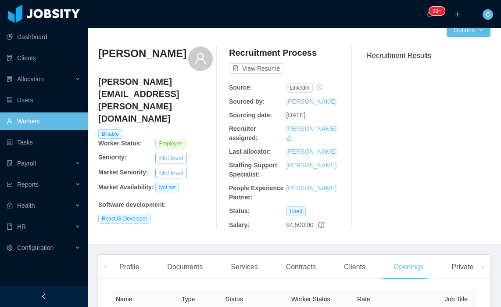
click at [125, 79] on h4 "[PERSON_NAME][EMAIL_ADDRESS][PERSON_NAME][DOMAIN_NAME]" at bounding box center [155, 99] width 115 height 49
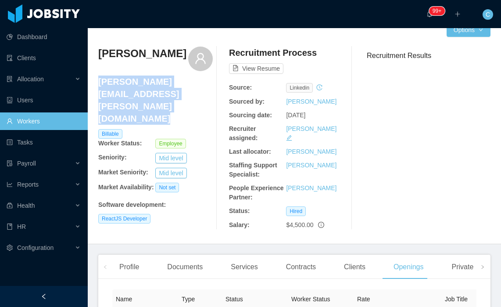
click at [125, 79] on h4 "[PERSON_NAME][EMAIL_ADDRESS][PERSON_NAME][DOMAIN_NAME]" at bounding box center [155, 99] width 115 height 49
copy h4 "[PERSON_NAME][EMAIL_ADDRESS][PERSON_NAME][DOMAIN_NAME]"
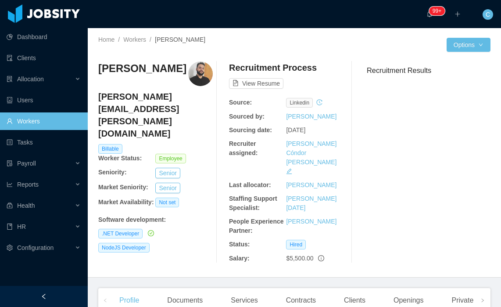
click at [169, 97] on h4 "[PERSON_NAME][EMAIL_ADDRESS][PERSON_NAME][DOMAIN_NAME]" at bounding box center [155, 114] width 115 height 49
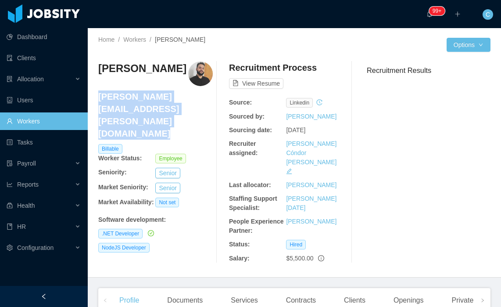
click at [169, 97] on h4 "[PERSON_NAME][EMAIL_ADDRESS][PERSON_NAME][DOMAIN_NAME]" at bounding box center [155, 114] width 115 height 49
copy h4 "[PERSON_NAME][EMAIL_ADDRESS][PERSON_NAME][DOMAIN_NAME]"
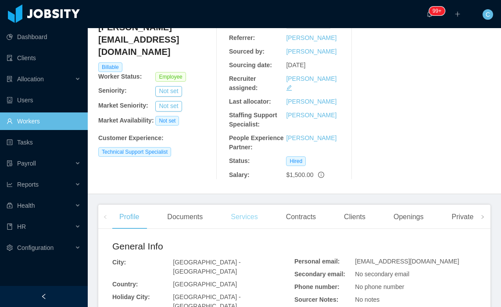
scroll to position [66, 0]
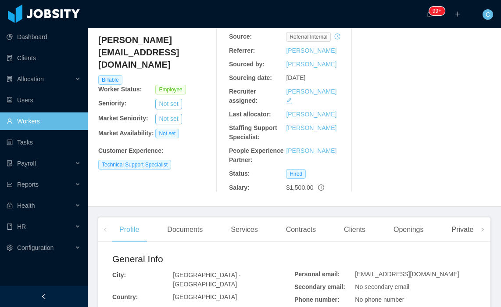
click at [123, 40] on h4 "[PERSON_NAME][EMAIL_ADDRESS][DOMAIN_NAME]" at bounding box center [155, 52] width 115 height 37
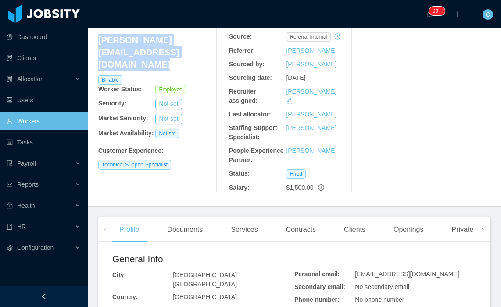
click at [123, 40] on h4 "[PERSON_NAME][EMAIL_ADDRESS][DOMAIN_NAME]" at bounding box center [155, 52] width 115 height 37
copy h4 "[PERSON_NAME][EMAIL_ADDRESS][DOMAIN_NAME]"
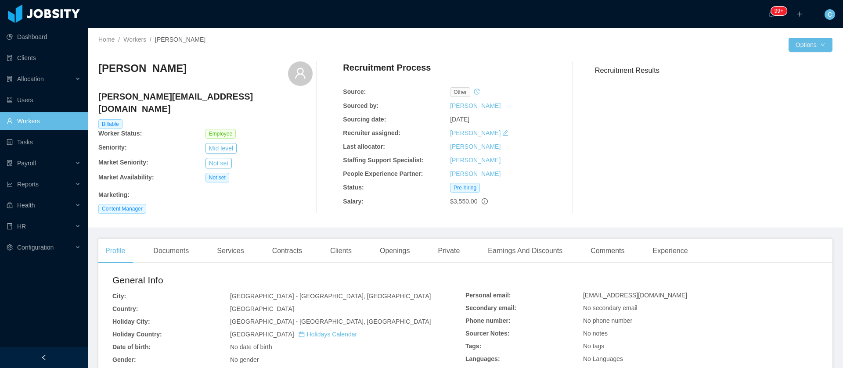
click at [188, 96] on h4 "[PERSON_NAME][EMAIL_ADDRESS][DOMAIN_NAME]" at bounding box center [205, 102] width 214 height 25
copy h4 "[PERSON_NAME][EMAIL_ADDRESS][DOMAIN_NAME]"
click at [125, 204] on span "Content Manager" at bounding box center [122, 209] width 48 height 10
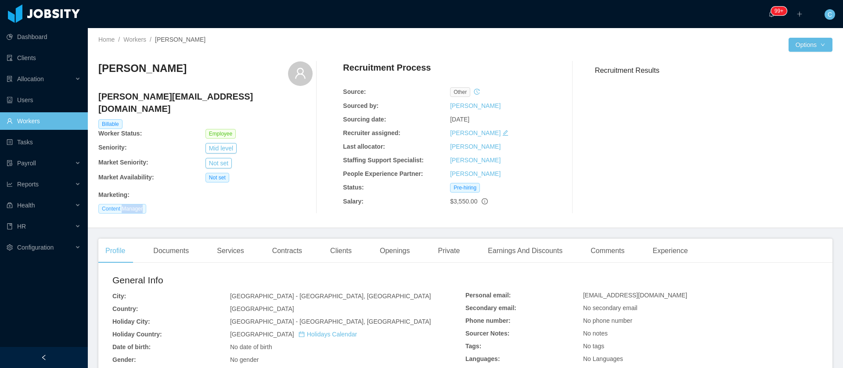
click at [125, 204] on span "Content Manager" at bounding box center [122, 209] width 48 height 10
copy span "Content Manager"
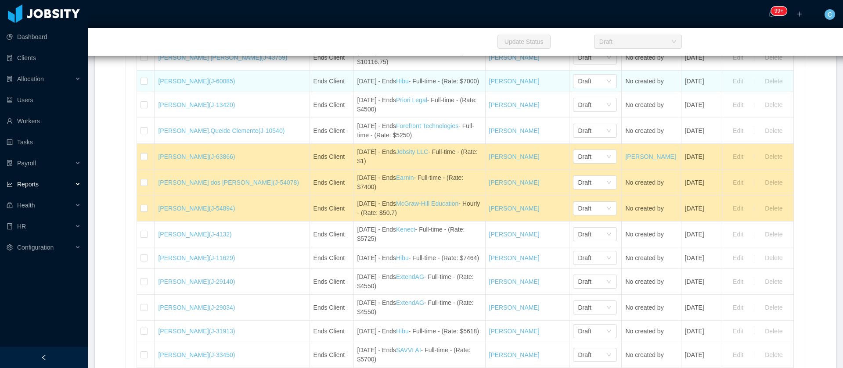
scroll to position [1119, 0]
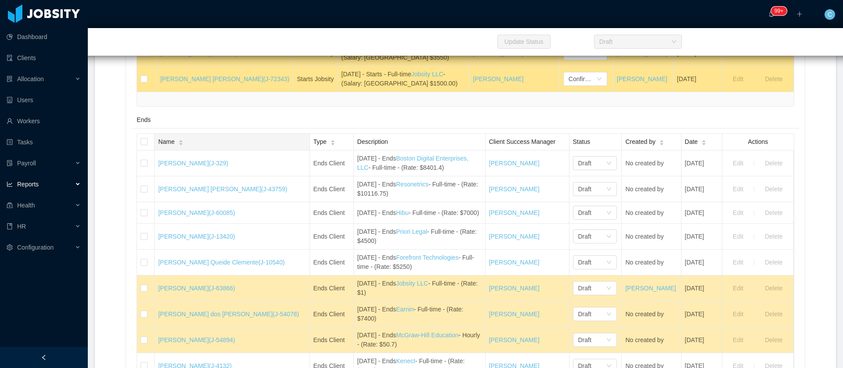
click at [183, 147] on div "Name" at bounding box center [170, 141] width 25 height 9
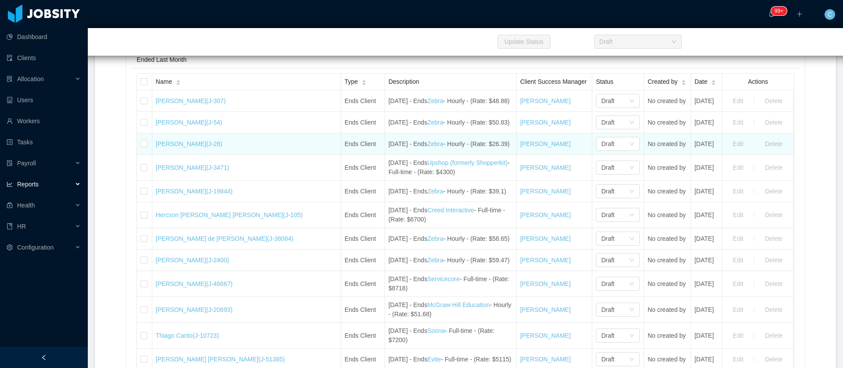
scroll to position [1975, 0]
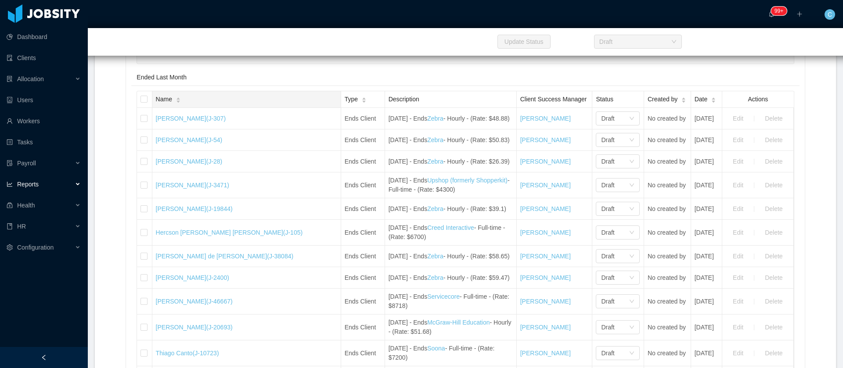
click at [181, 104] on div "Name" at bounding box center [168, 99] width 25 height 9
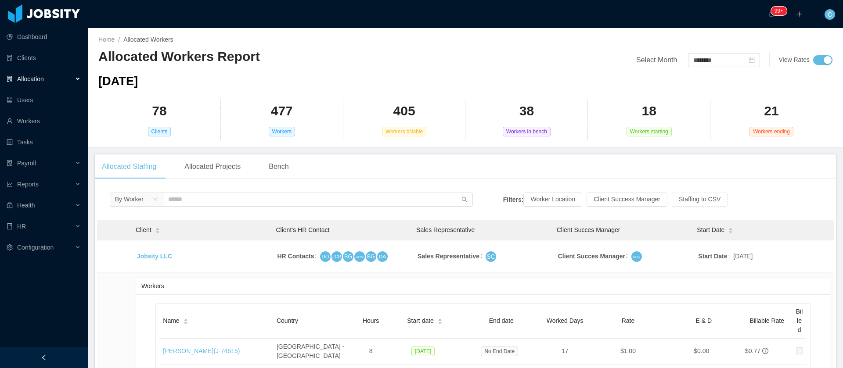
scroll to position [2067, 0]
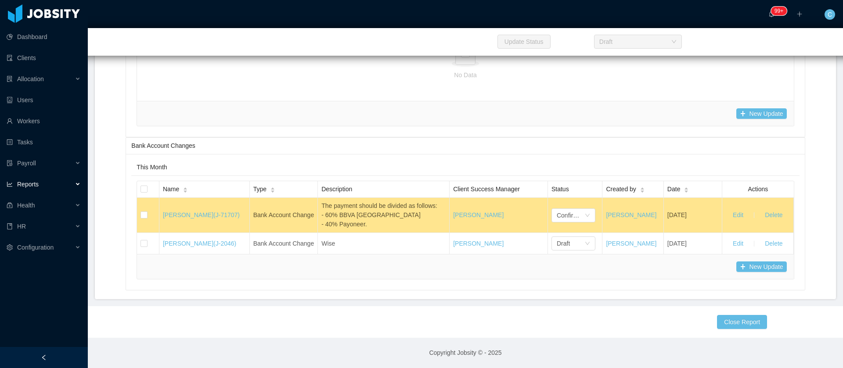
scroll to position [16566, 0]
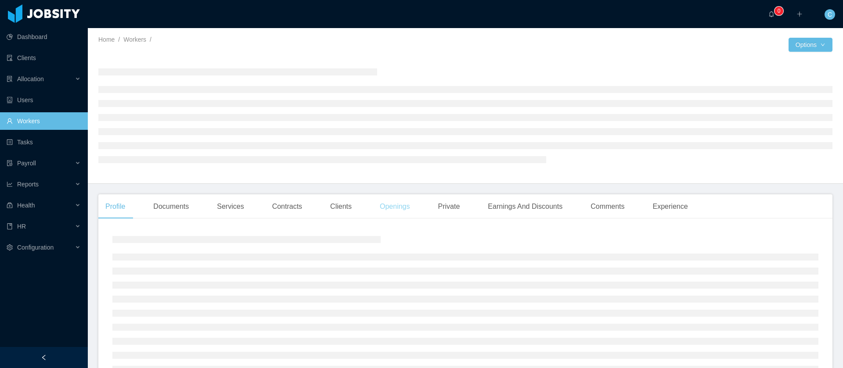
click at [394, 212] on div "Openings" at bounding box center [395, 206] width 44 height 25
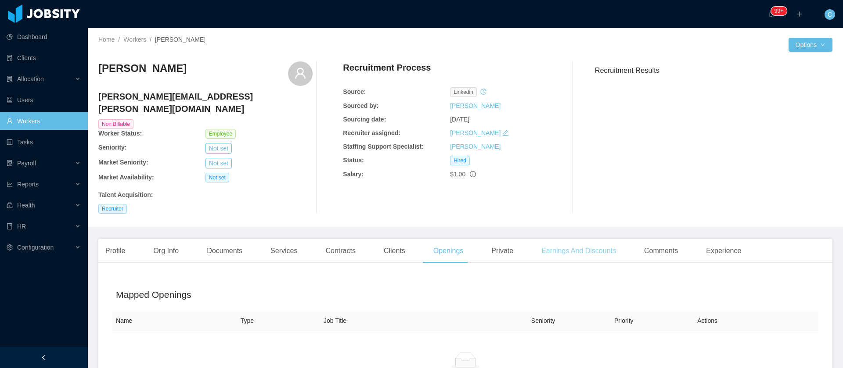
click at [567, 239] on div "Earnings And Discounts" at bounding box center [578, 251] width 89 height 25
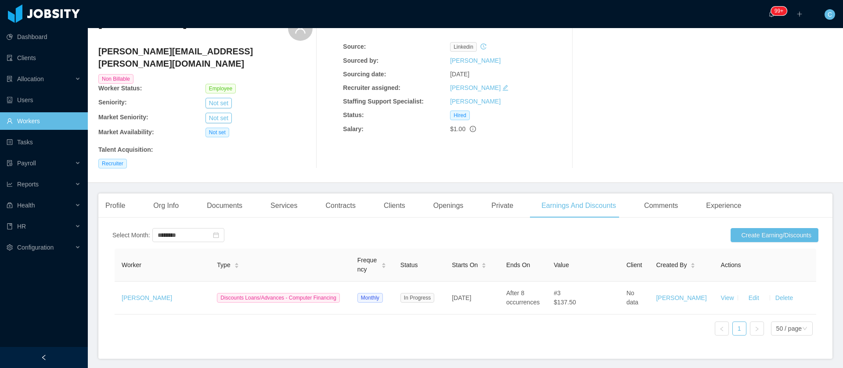
scroll to position [66, 0]
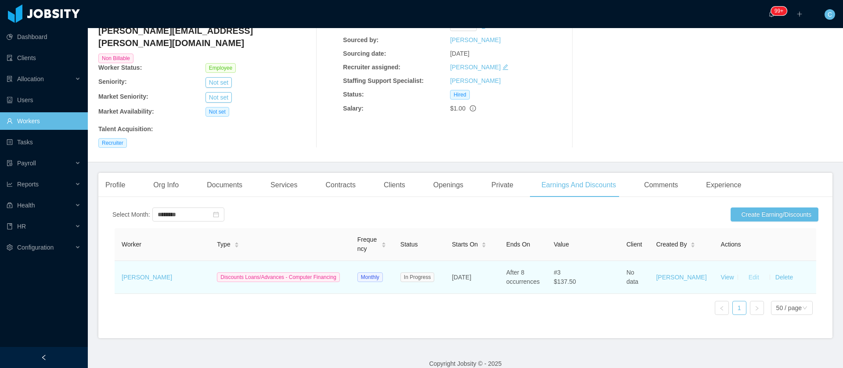
click at [742, 270] on button "Edit" at bounding box center [753, 277] width 25 height 14
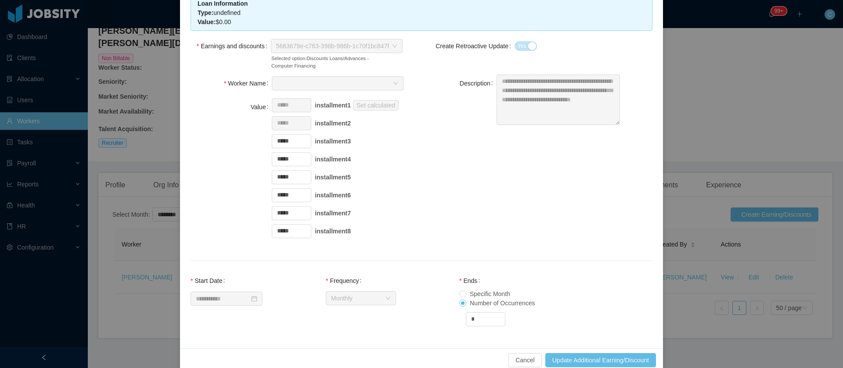
scroll to position [108, 0]
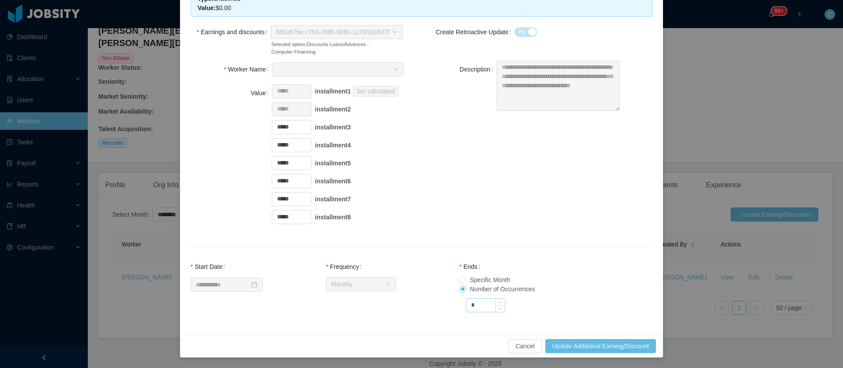
click at [486, 305] on input "*" at bounding box center [485, 305] width 39 height 13
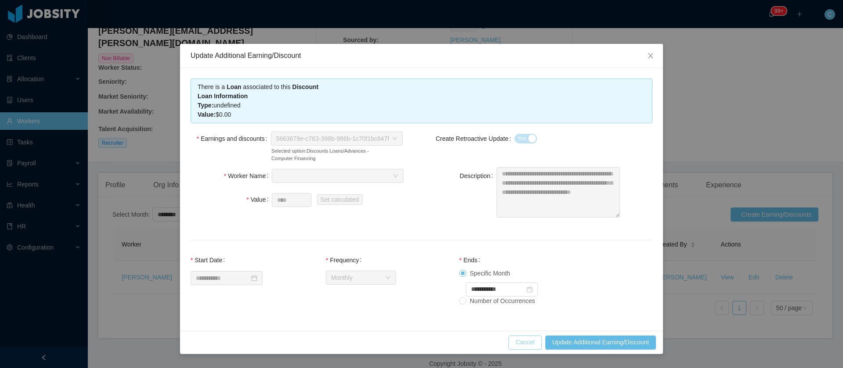
click at [512, 341] on button "Cancel" at bounding box center [524, 343] width 33 height 14
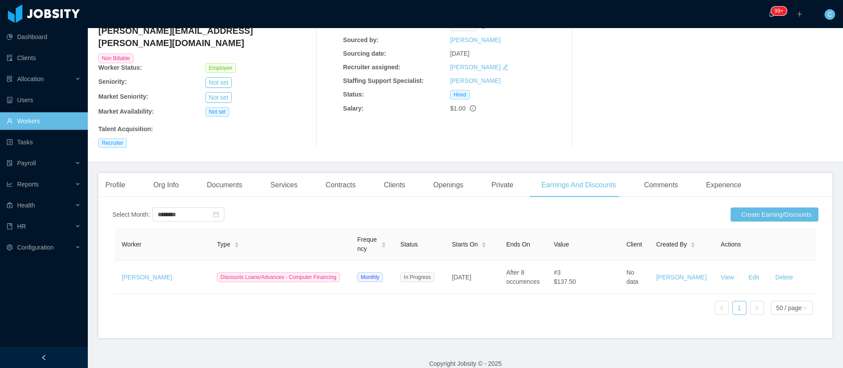
click at [512, 341] on section "··· 99+ ··· ··· C ··· Home / Workers / Valentina Latorre / Options Valentina La…" at bounding box center [465, 184] width 755 height 368
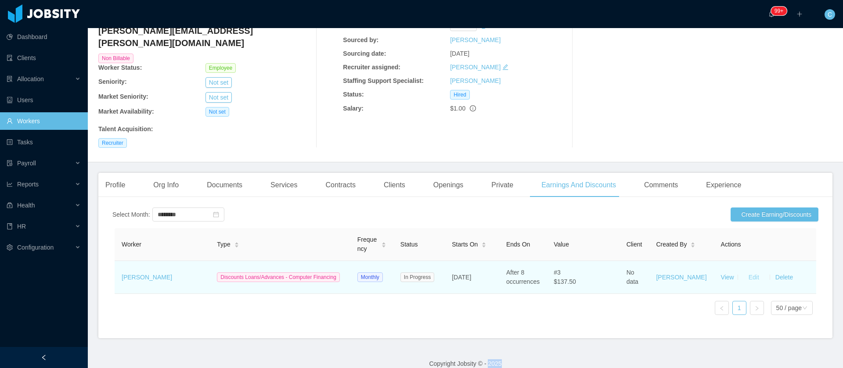
click at [744, 270] on button "Edit" at bounding box center [753, 277] width 25 height 14
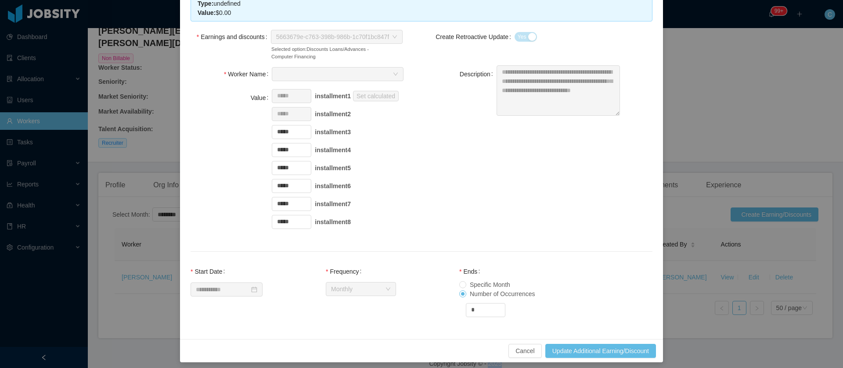
scroll to position [108, 0]
